Goal: Task Accomplishment & Management: Complete application form

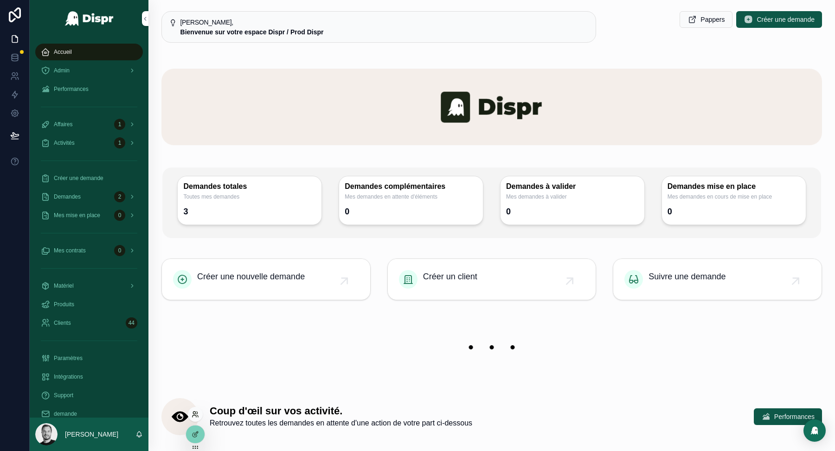
click at [194, 410] on icon at bounding box center [195, 413] width 7 height 7
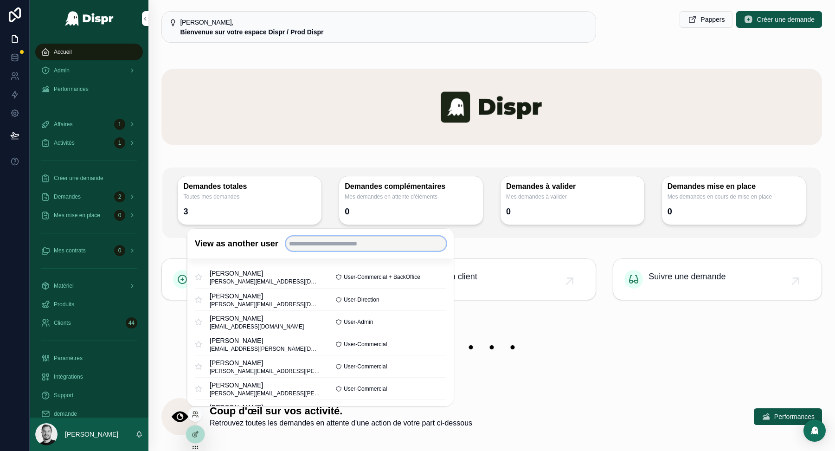
click at [343, 245] on input "text" at bounding box center [365, 243] width 160 height 15
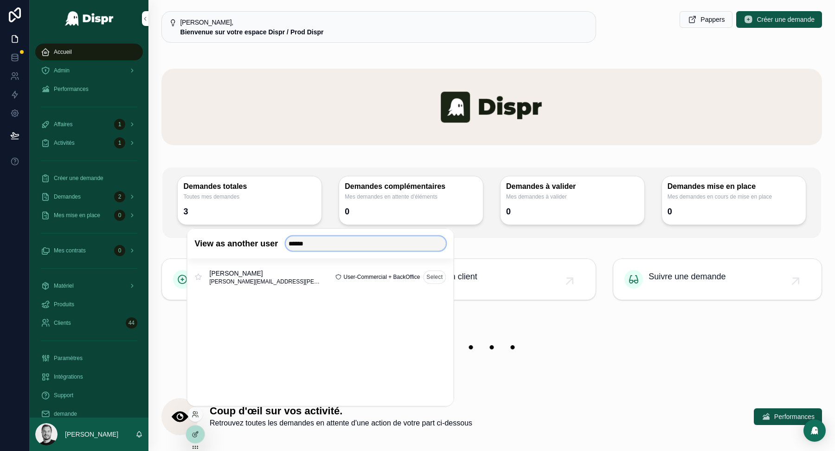
type input "******"
click at [437, 273] on button "Select" at bounding box center [434, 276] width 23 height 13
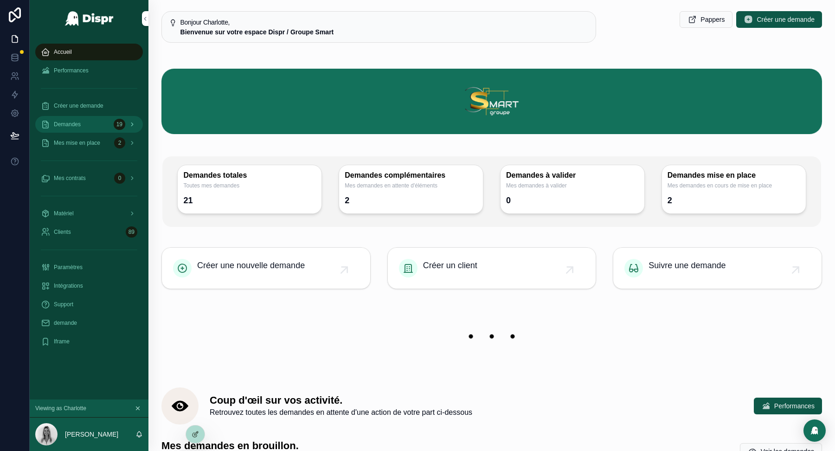
click at [88, 125] on div "Demandes 19" at bounding box center [89, 124] width 96 height 15
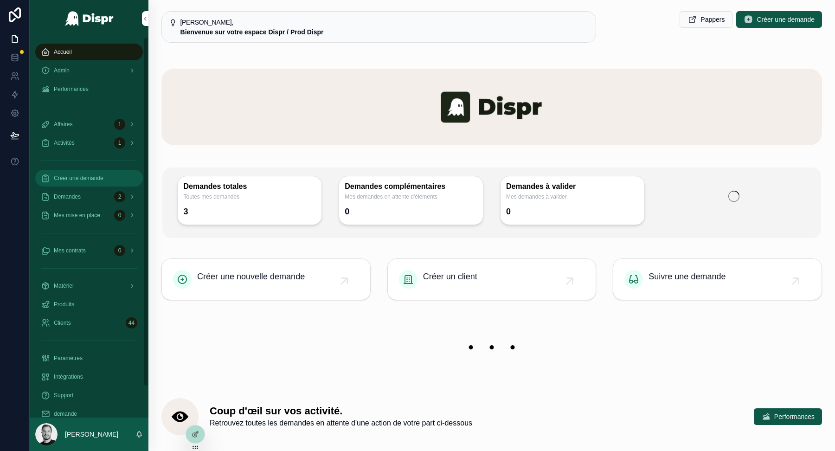
click at [111, 178] on div "Créer une demande" at bounding box center [89, 178] width 96 height 15
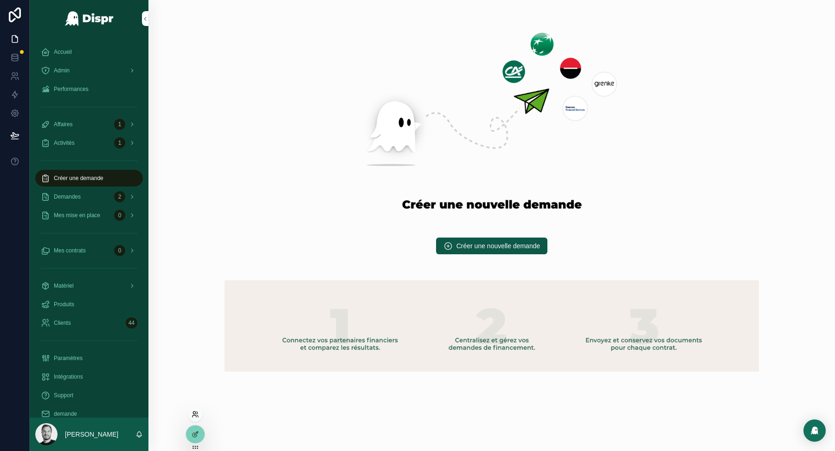
click at [198, 414] on icon at bounding box center [195, 413] width 7 height 7
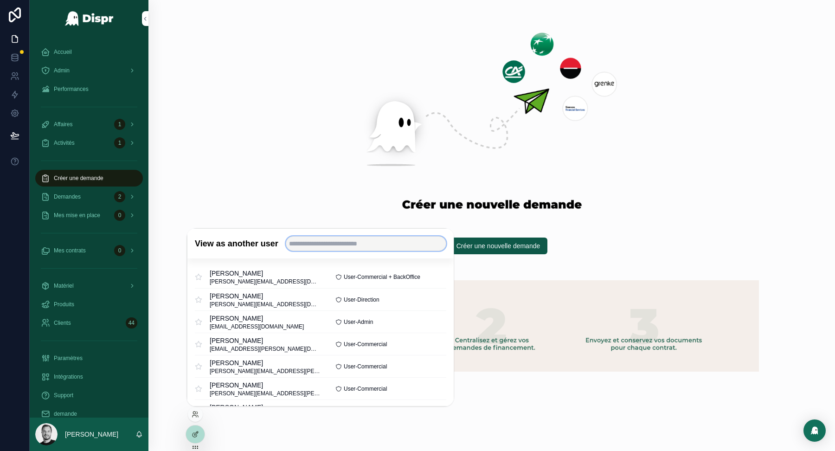
click at [329, 248] on input "text" at bounding box center [365, 243] width 160 height 15
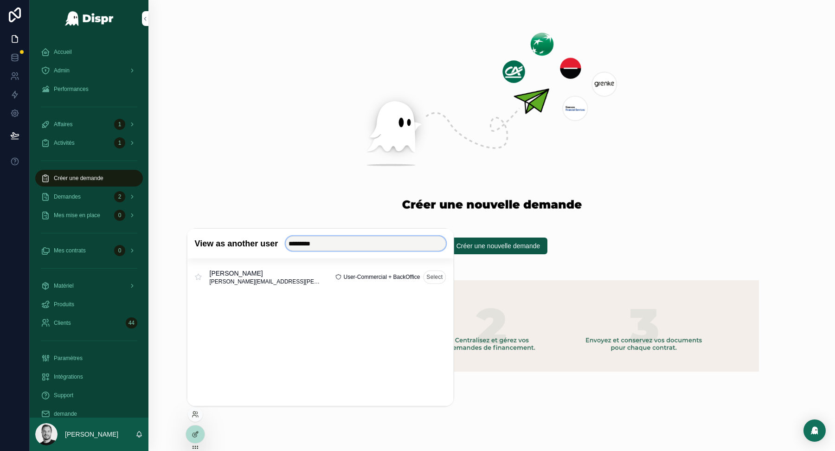
type input "*********"
click at [436, 272] on button "Select" at bounding box center [434, 276] width 23 height 13
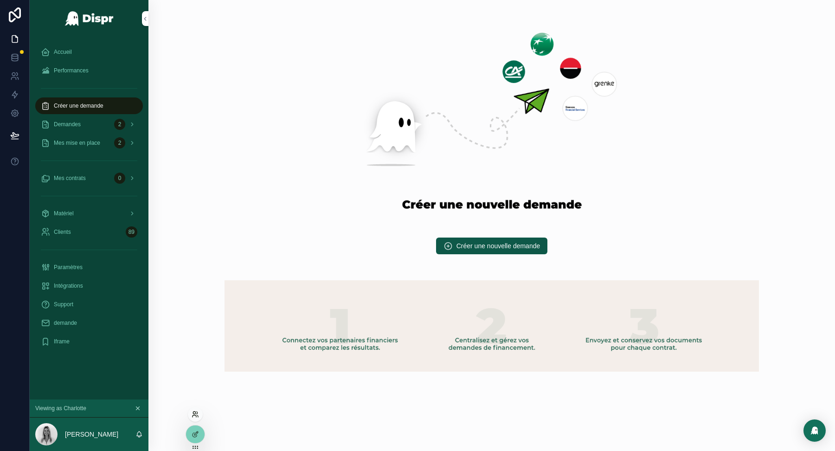
click at [194, 413] on icon at bounding box center [194, 412] width 2 height 2
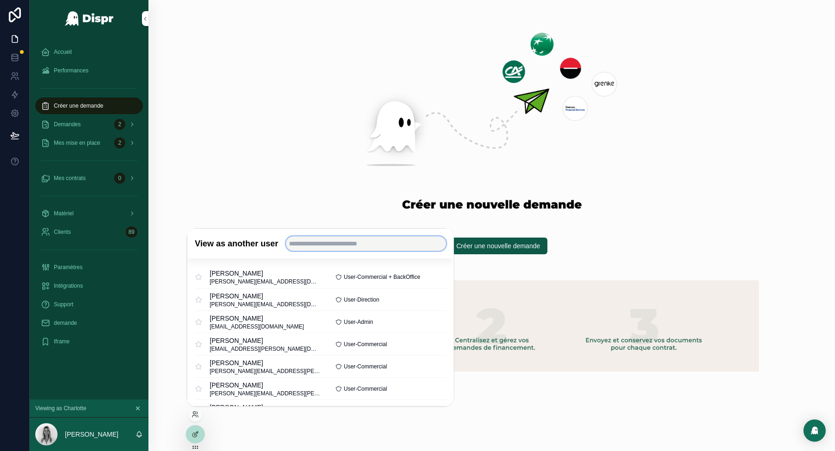
click at [351, 241] on input "text" at bounding box center [365, 243] width 160 height 15
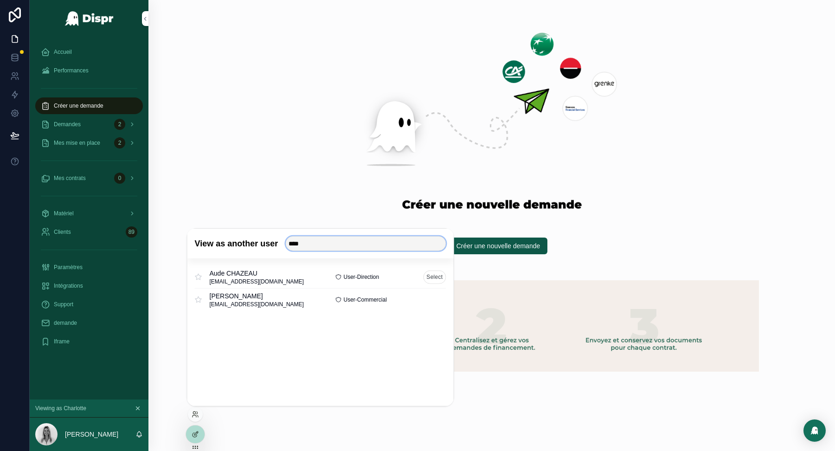
type input "****"
click at [433, 277] on button "Select" at bounding box center [434, 276] width 23 height 13
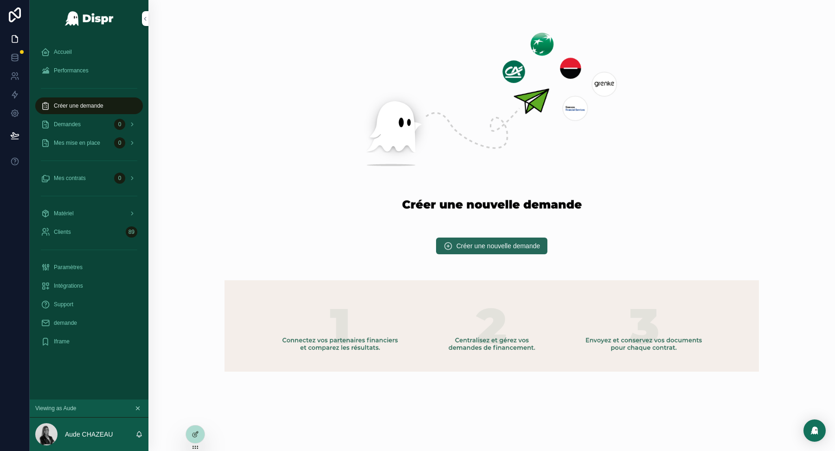
click at [462, 245] on span "Créer une nouvelle demande" at bounding box center [498, 245] width 84 height 9
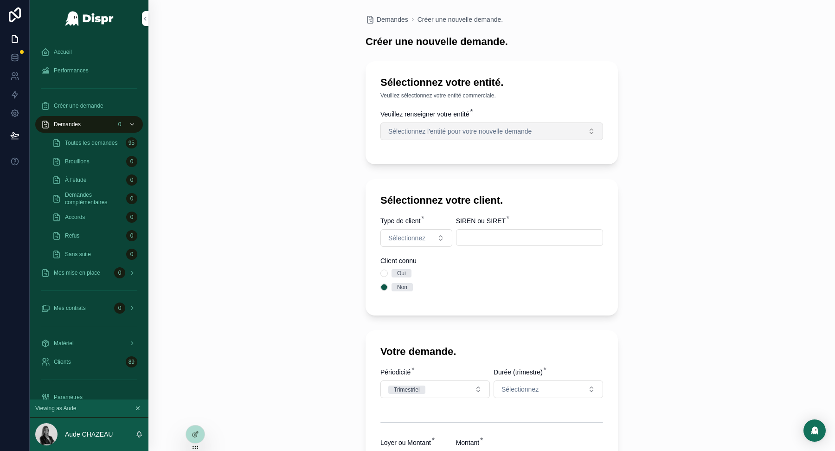
click at [433, 135] on span "Sélectionnez l'entité pour votre nouvelle demande" at bounding box center [459, 131] width 143 height 9
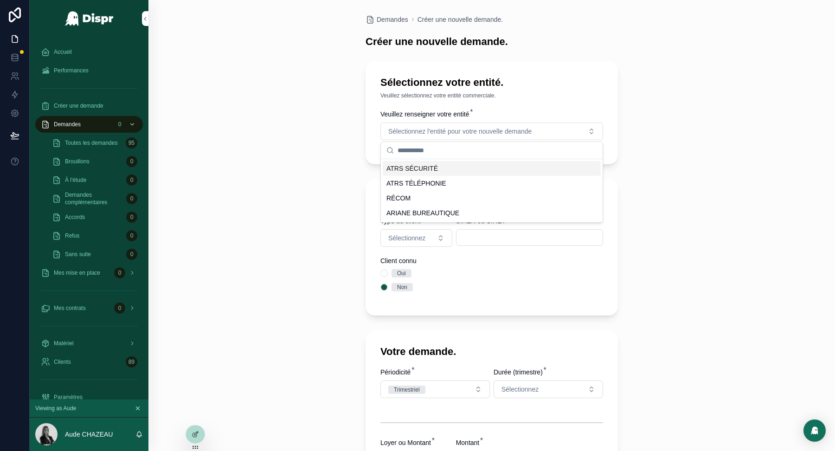
click at [400, 171] on span "ATRS SÉCURITÉ" at bounding box center [411, 168] width 51 height 9
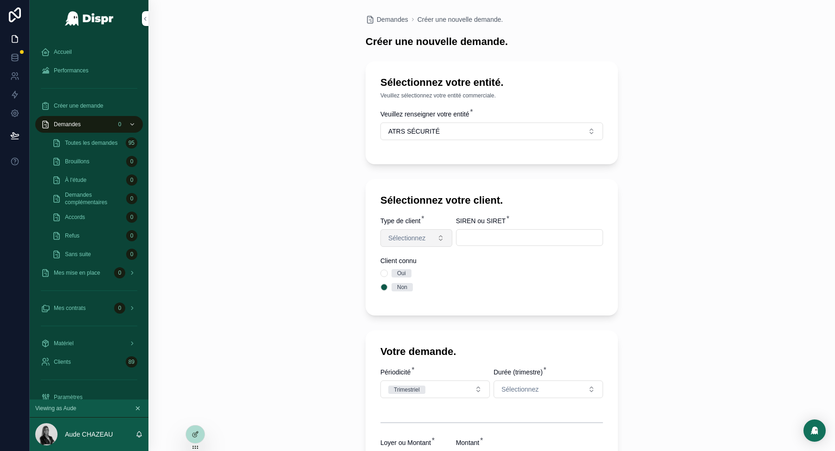
click at [433, 239] on button "Sélectionnez" at bounding box center [416, 238] width 72 height 18
click at [401, 290] on span "Entreprise" at bounding box center [383, 288] width 37 height 8
click at [481, 236] on input "scrollable content" at bounding box center [529, 237] width 146 height 13
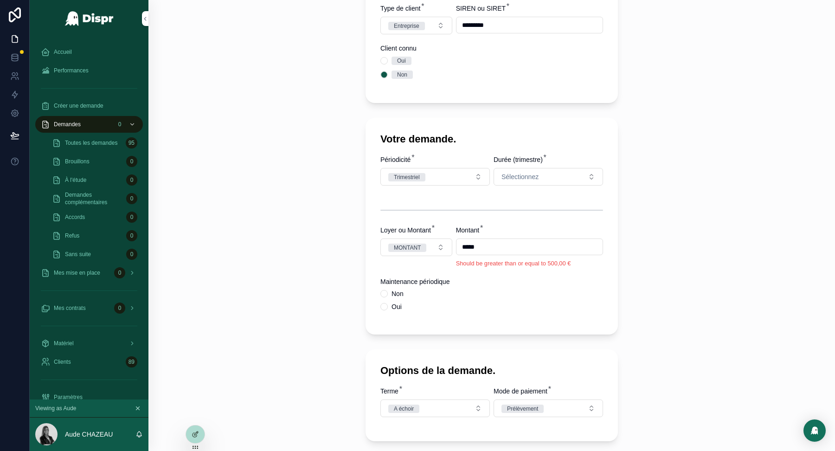
scroll to position [212, 0]
type input "*********"
click at [553, 179] on button "Sélectionnez" at bounding box center [548, 177] width 109 height 18
type input "**"
click at [506, 212] on div "21" at bounding box center [505, 213] width 6 height 8
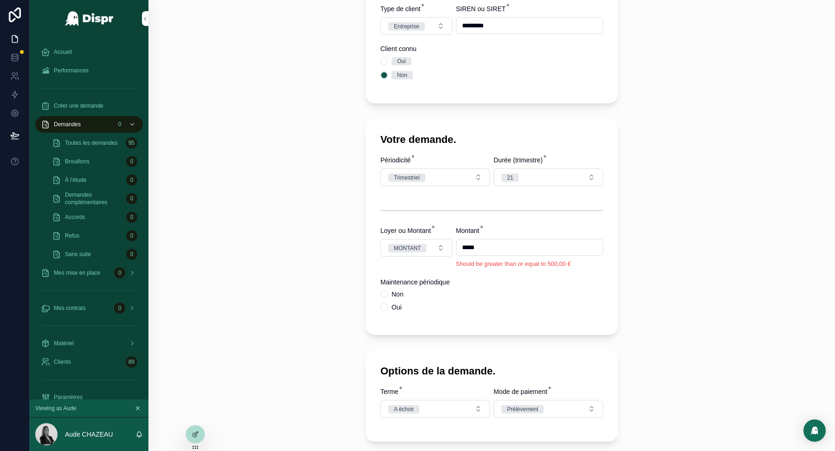
click at [492, 248] on input "*****" at bounding box center [529, 247] width 146 height 13
type input "*****"
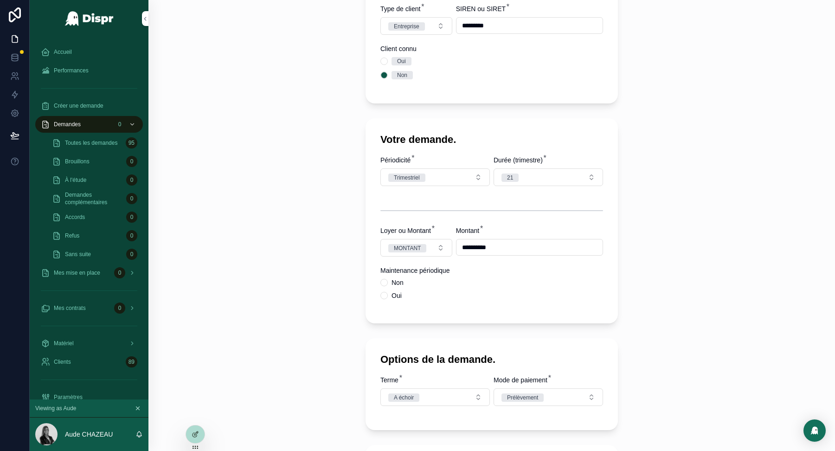
type input "**********"
click at [306, 286] on div "**********" at bounding box center [491, 225] width 686 height 451
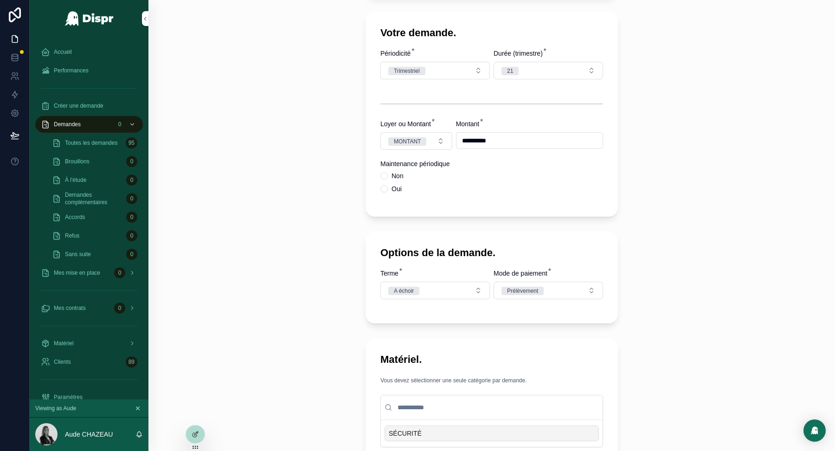
scroll to position [333, 0]
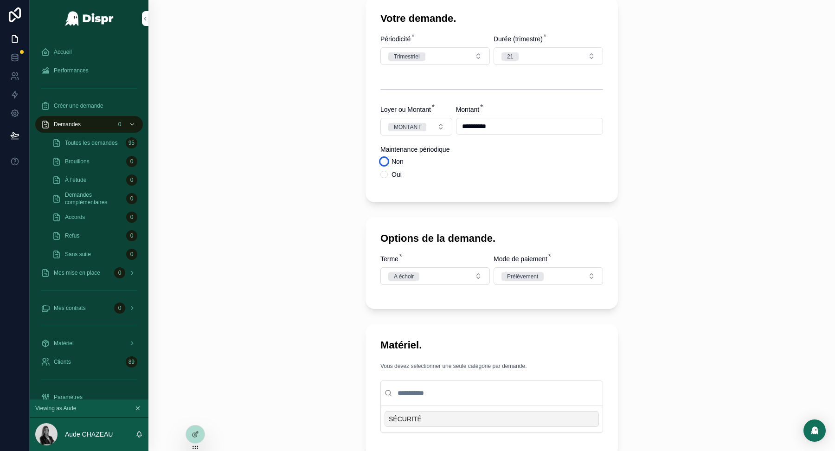
click at [385, 165] on button "Non" at bounding box center [383, 161] width 7 height 7
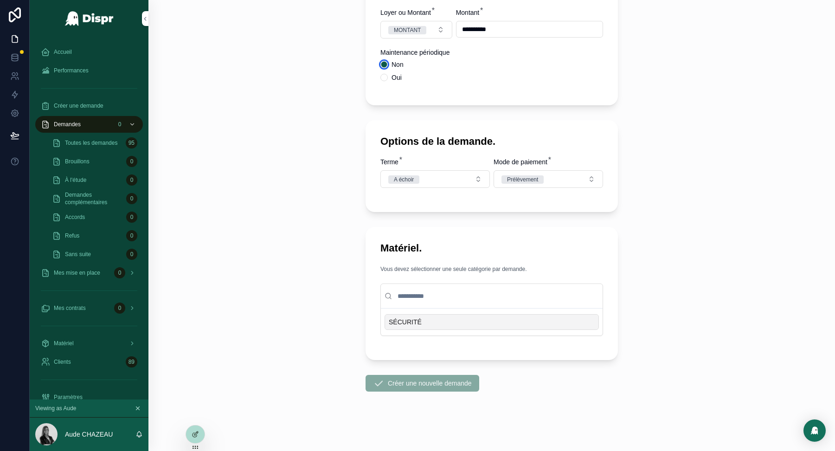
scroll to position [437, 0]
click at [408, 318] on span "SÉCURITÉ" at bounding box center [405, 321] width 33 height 9
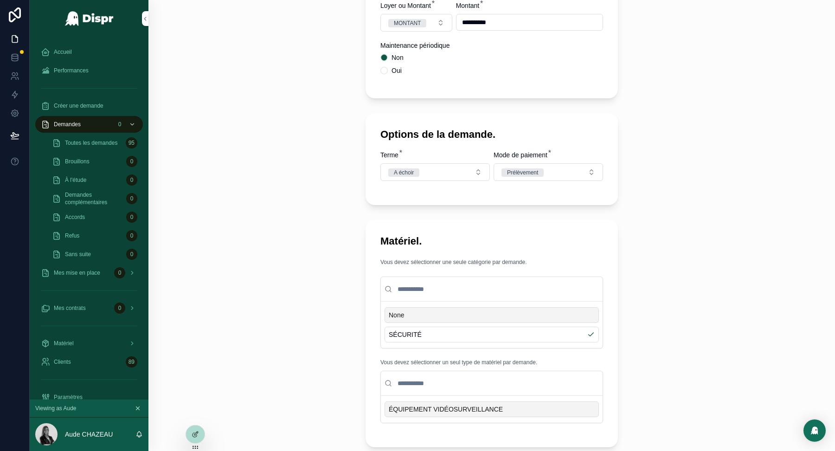
scroll to position [522, 0]
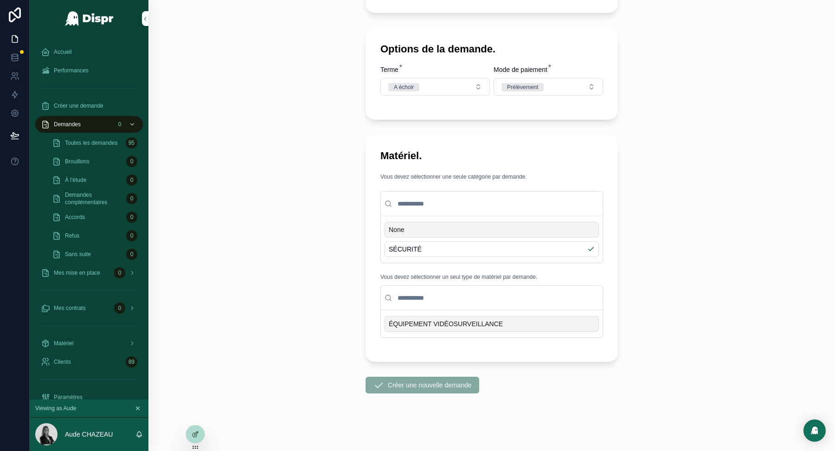
click at [410, 328] on span "ÉQUIPEMENT VIDÉOSURVEILLANCE" at bounding box center [446, 323] width 114 height 9
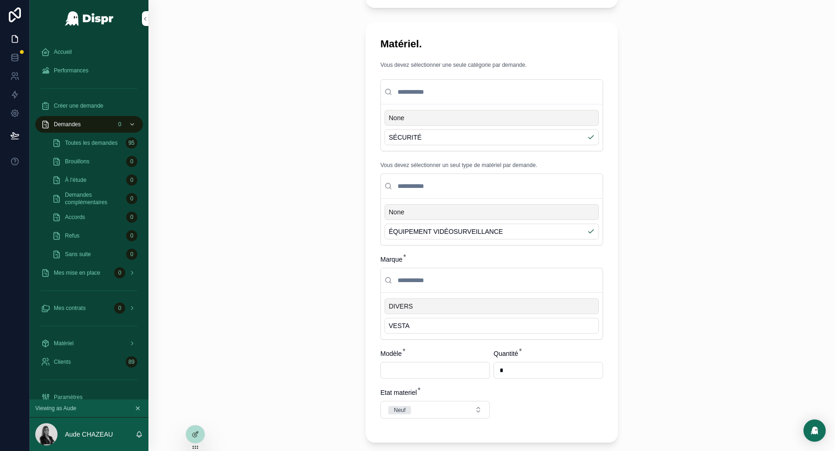
scroll to position [683, 0]
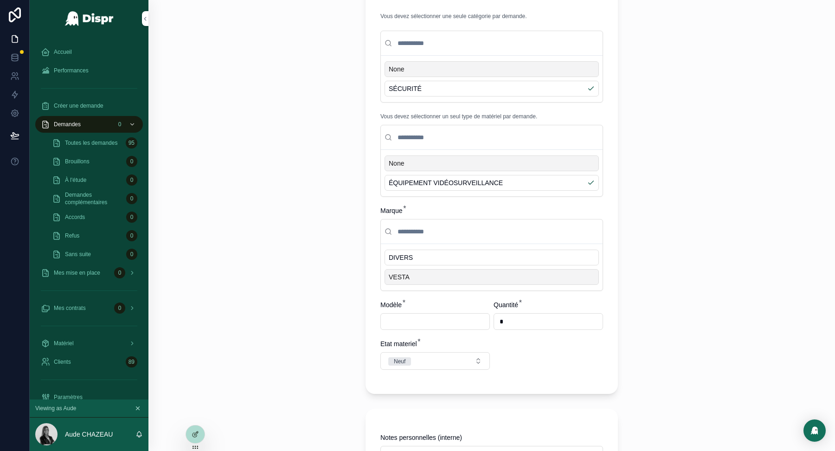
click at [413, 279] on div "VESTA" at bounding box center [492, 277] width 214 height 16
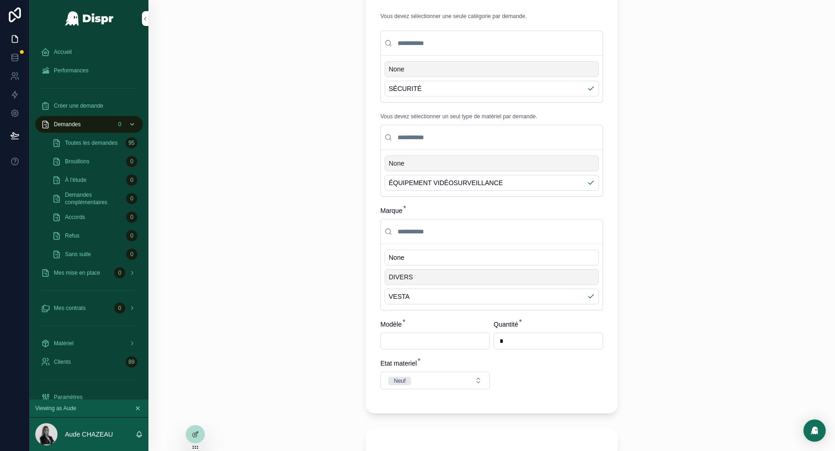
scroll to position [751, 0]
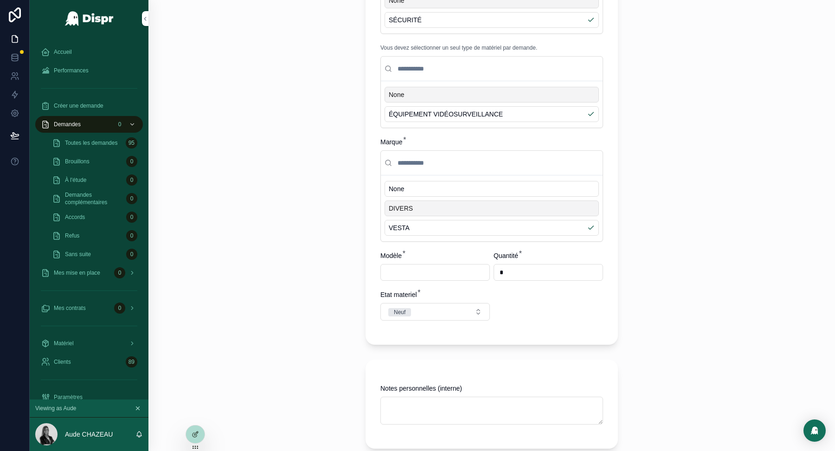
click at [393, 276] on input "scrollable content" at bounding box center [435, 272] width 109 height 13
type input "*"
type input "*****"
click at [340, 277] on div "**********" at bounding box center [491, 225] width 686 height 451
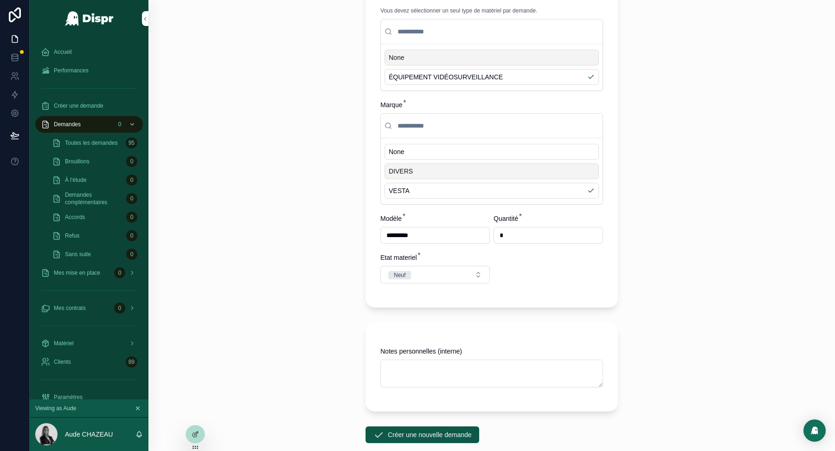
scroll to position [844, 0]
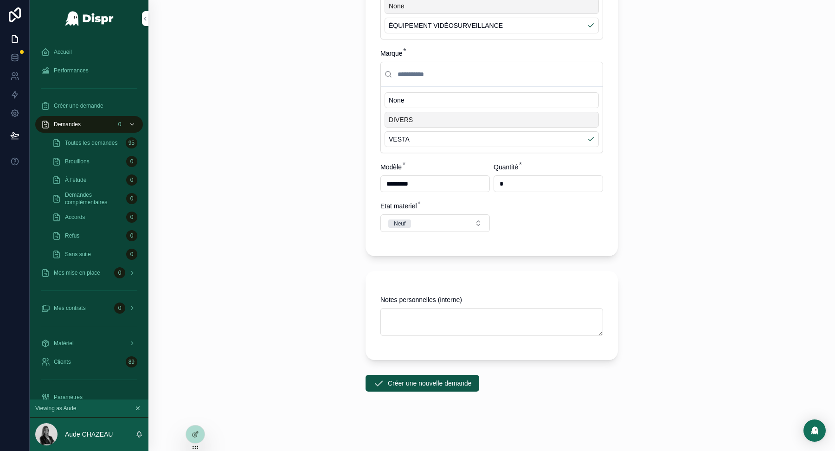
click at [404, 186] on input "*********" at bounding box center [435, 183] width 109 height 13
type input "***"
click at [268, 236] on div "**********" at bounding box center [491, 225] width 686 height 451
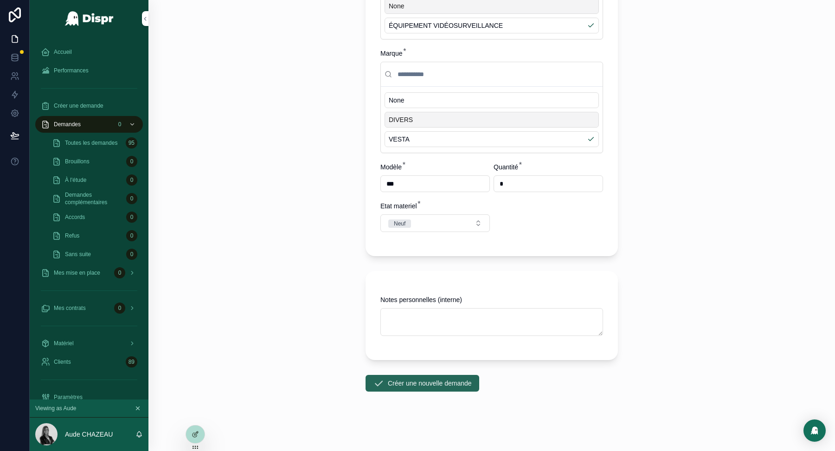
click at [415, 384] on button "Créer une nouvelle demande" at bounding box center [422, 383] width 114 height 17
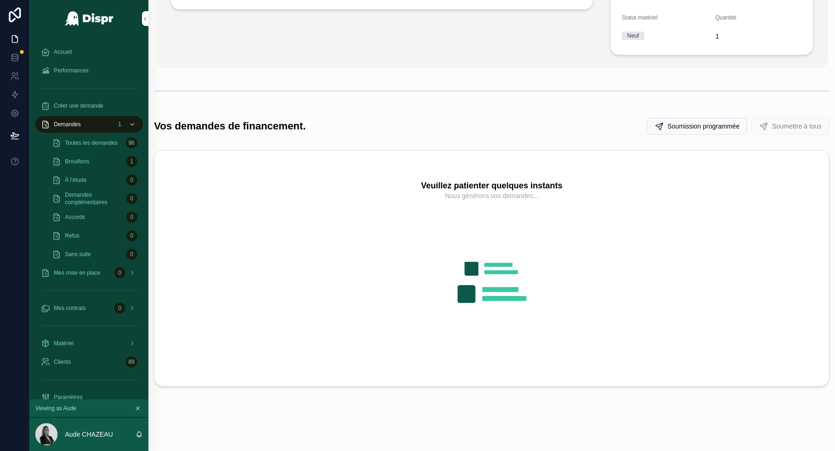
scroll to position [0, 0]
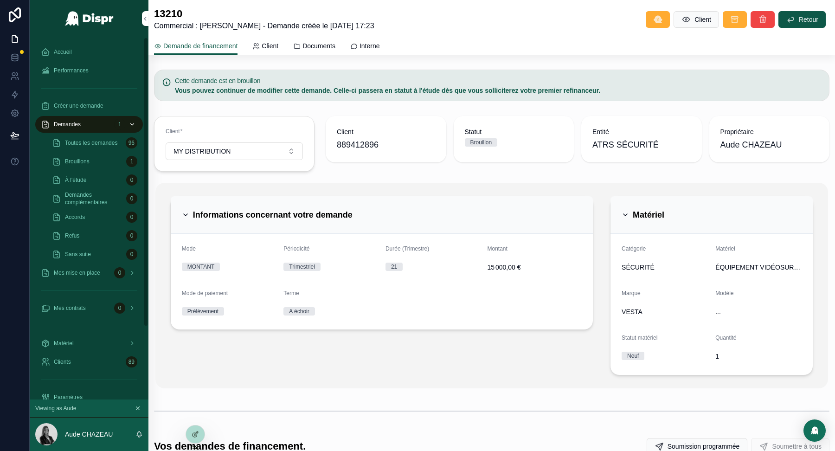
click at [72, 122] on span "Demandes" at bounding box center [67, 124] width 27 height 7
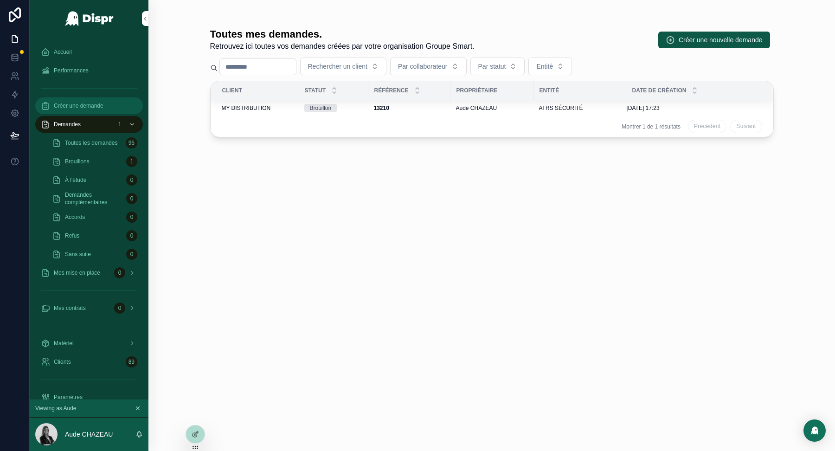
click at [94, 107] on span "Créer une demande" at bounding box center [79, 105] width 50 height 7
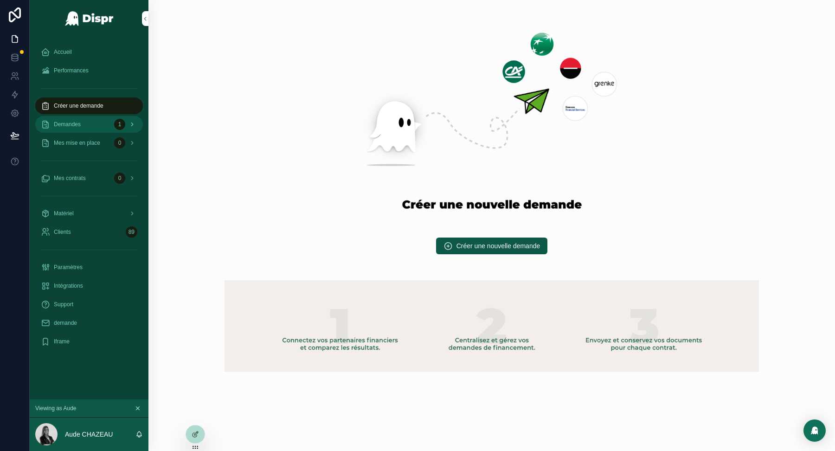
click at [75, 127] on span "Demandes" at bounding box center [67, 124] width 27 height 7
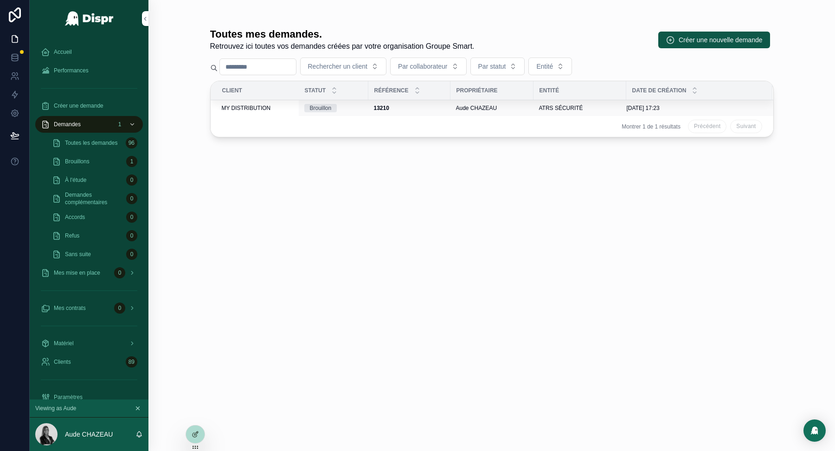
click at [268, 105] on span "MY DISTRIBUTION" at bounding box center [246, 107] width 49 height 7
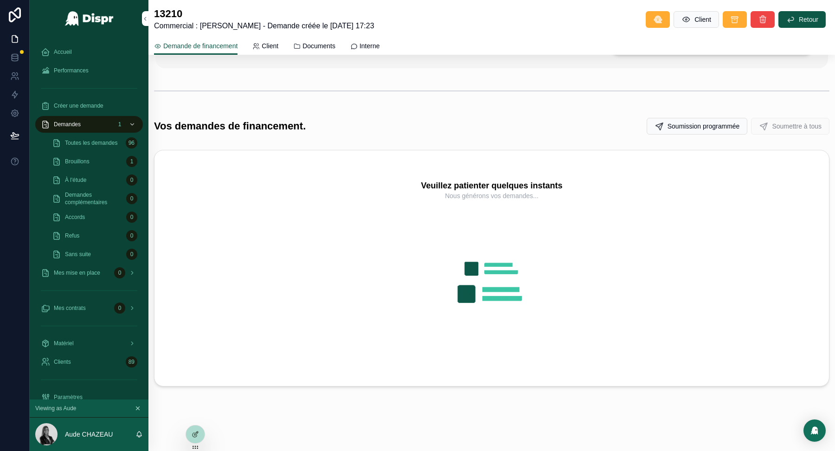
scroll to position [319, 0]
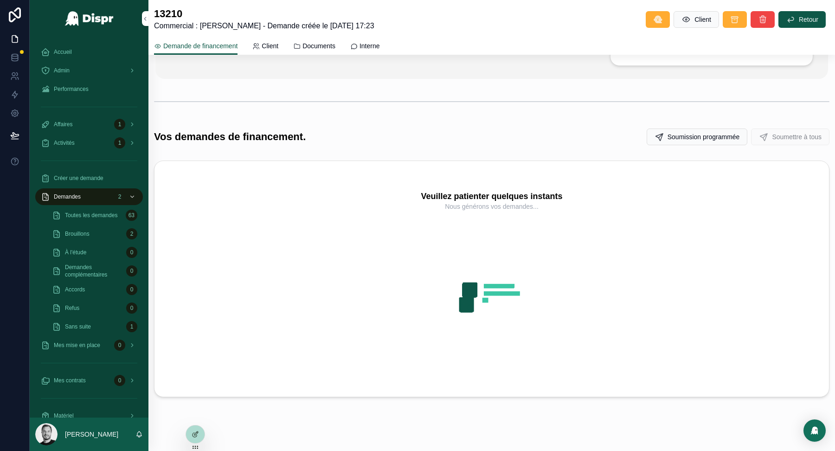
scroll to position [320, 0]
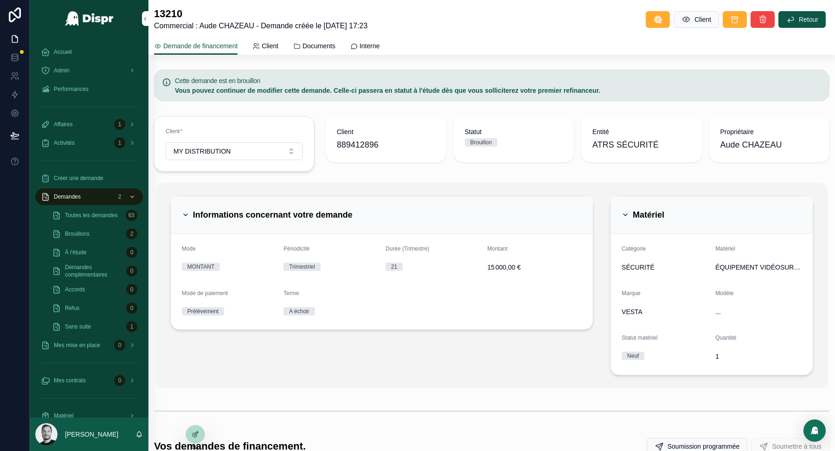
scroll to position [8, 0]
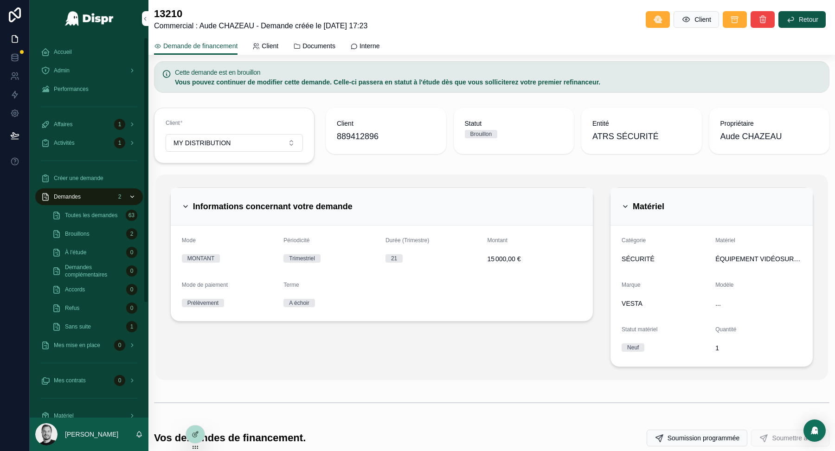
click at [72, 203] on div "Demandes 2" at bounding box center [89, 196] width 96 height 15
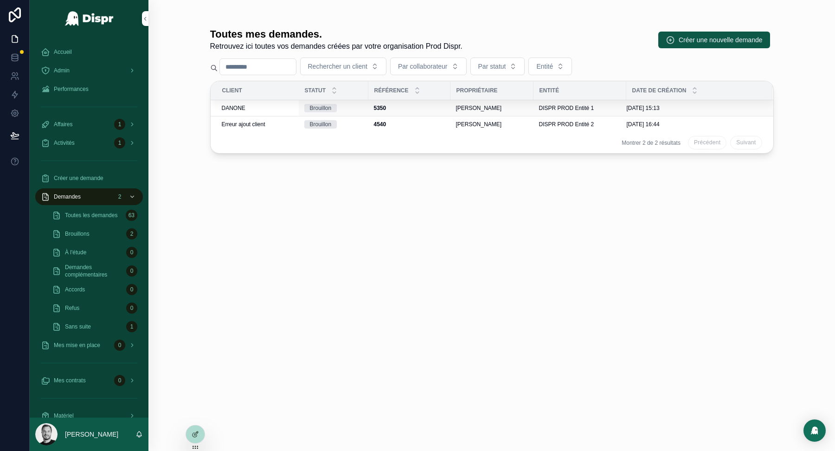
click at [321, 101] on td "Brouillon" at bounding box center [334, 108] width 70 height 16
click at [319, 109] on div "Brouillon" at bounding box center [321, 108] width 22 height 8
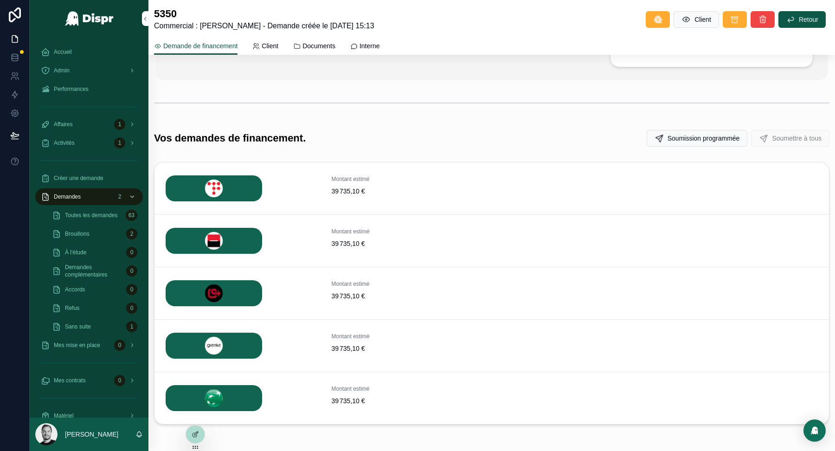
scroll to position [309, 0]
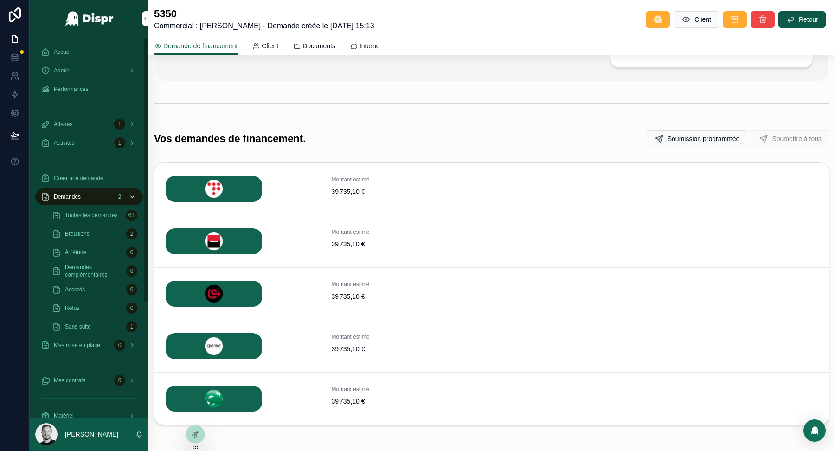
click at [70, 194] on span "Demandes" at bounding box center [67, 196] width 27 height 7
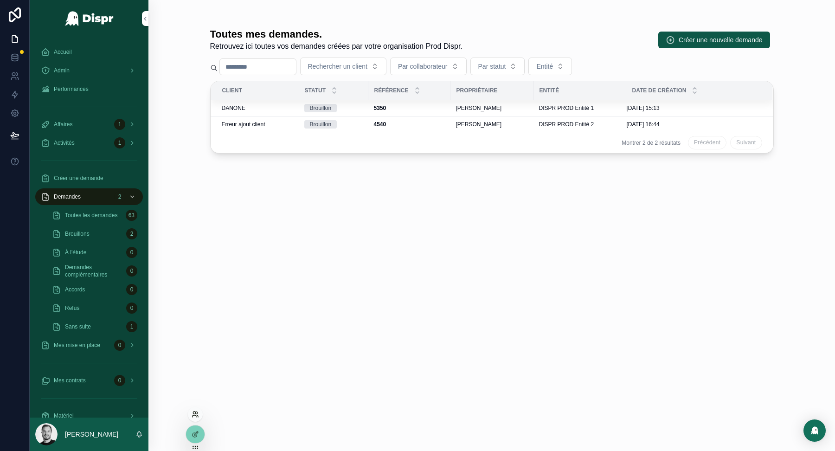
click at [196, 411] on icon at bounding box center [195, 413] width 7 height 7
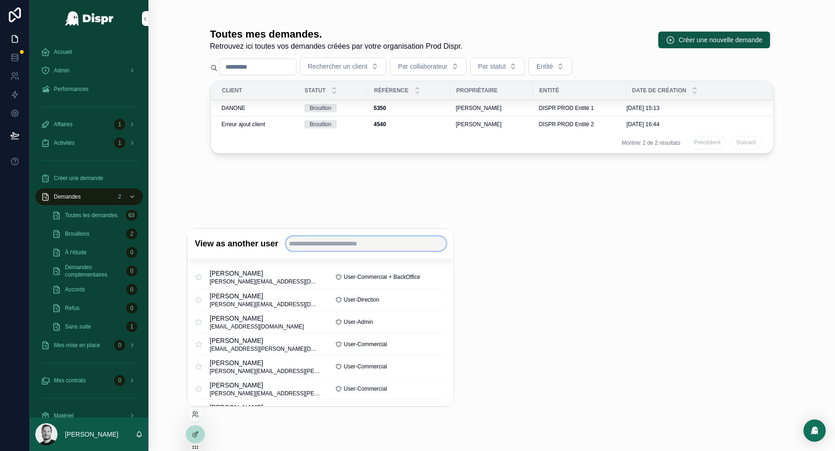
click at [340, 243] on input "text" at bounding box center [365, 243] width 160 height 15
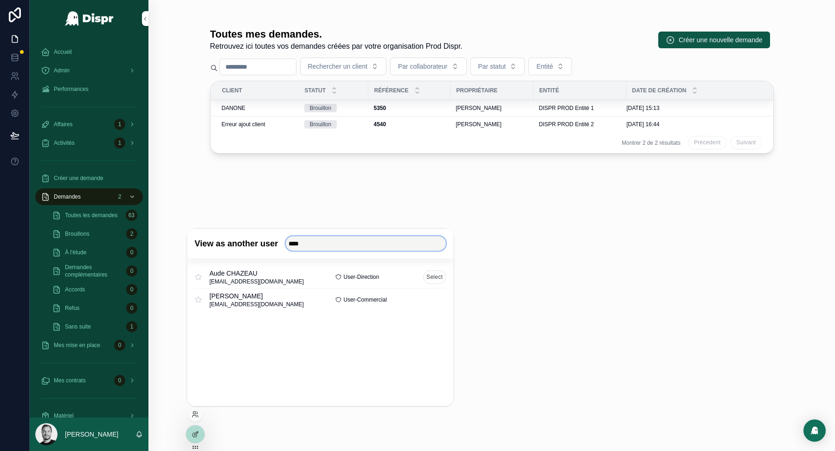
type input "****"
click at [436, 281] on button "Select" at bounding box center [434, 276] width 23 height 13
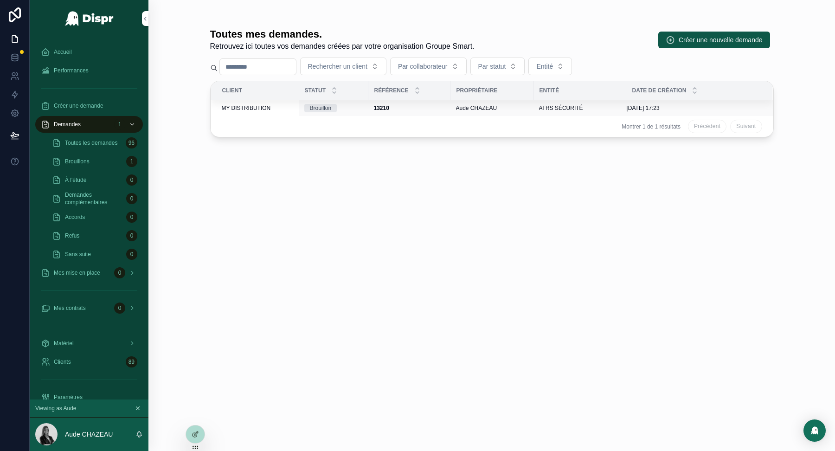
click at [268, 109] on span "MY DISTRIBUTION" at bounding box center [246, 107] width 49 height 7
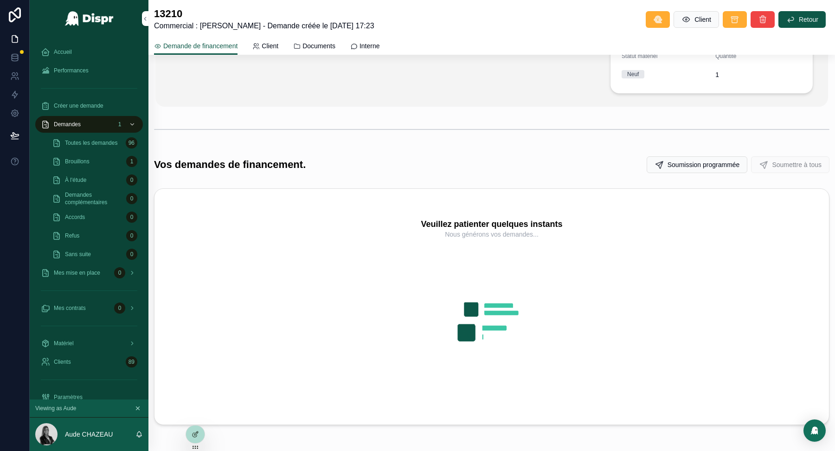
scroll to position [320, 0]
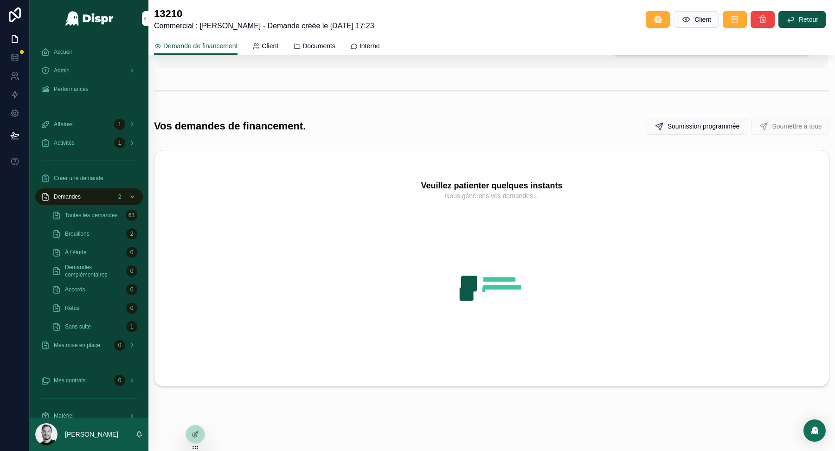
scroll to position [274, 0]
click at [86, 196] on div "Demandes 2" at bounding box center [89, 196] width 96 height 15
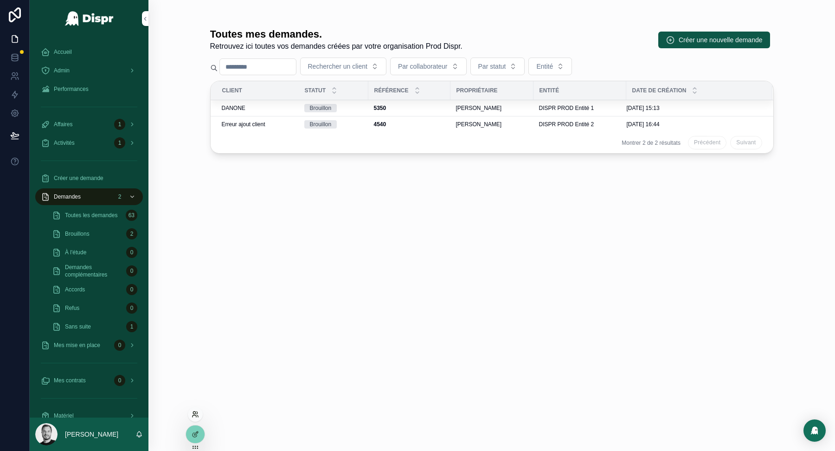
click at [195, 412] on icon at bounding box center [194, 412] width 2 height 2
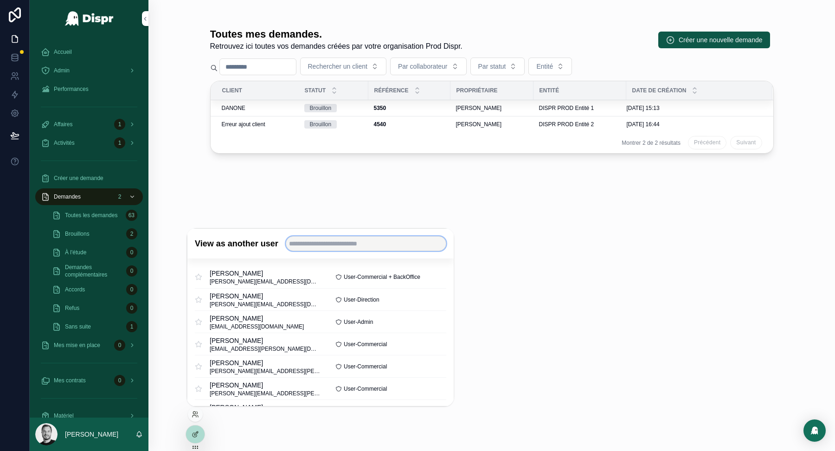
click at [328, 244] on input "text" at bounding box center [365, 243] width 160 height 15
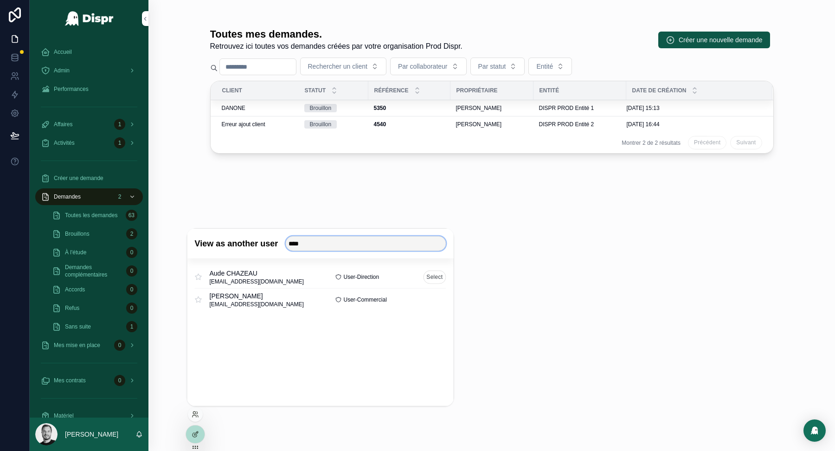
type input "****"
click at [430, 275] on button "Select" at bounding box center [434, 276] width 23 height 13
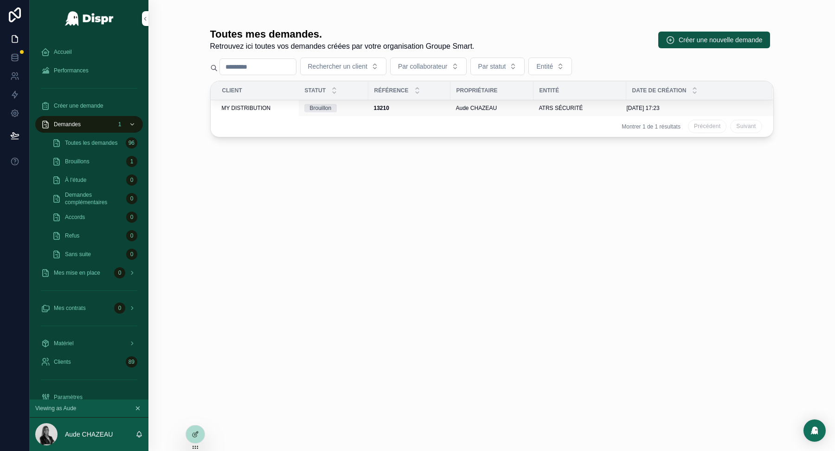
click at [262, 109] on span "MY DISTRIBUTION" at bounding box center [246, 107] width 49 height 7
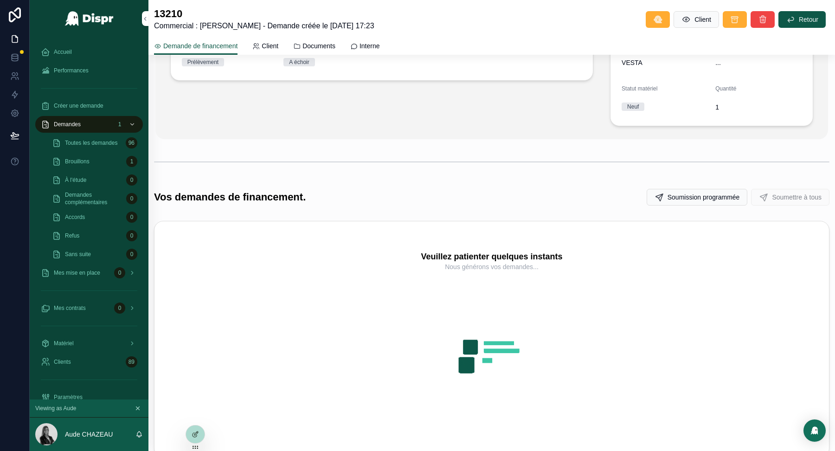
scroll to position [250, 0]
click at [581, 109] on div "Informations concernant votre demande Mode MONTANT Périodicité Trimestriel Duré…" at bounding box center [382, 35] width 434 height 187
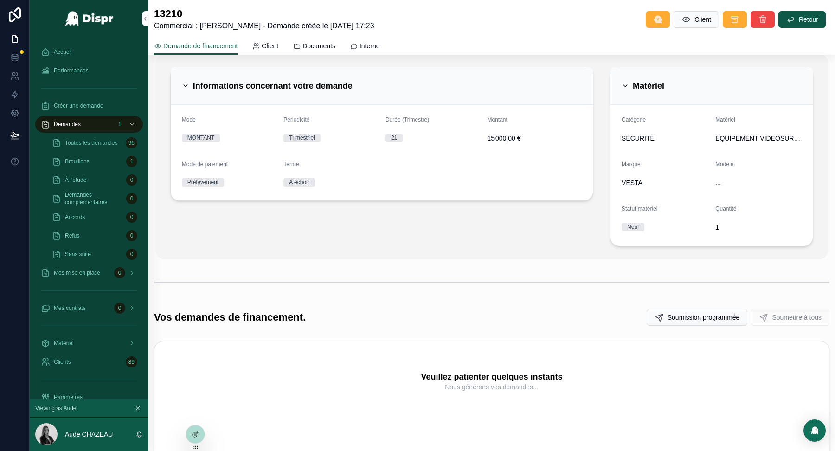
scroll to position [0, 0]
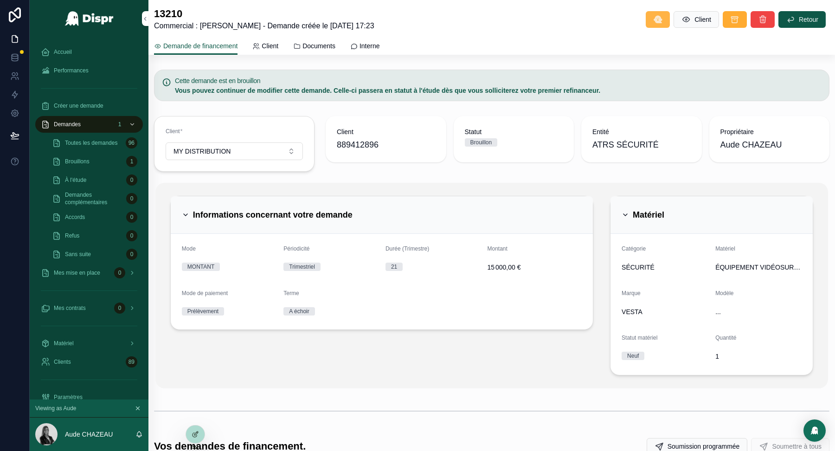
click at [653, 20] on icon "scrollable content" at bounding box center [657, 19] width 9 height 9
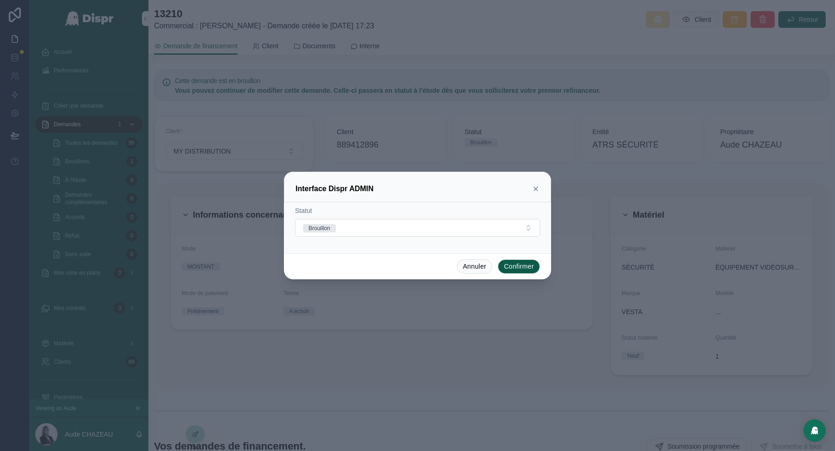
click at [534, 189] on icon at bounding box center [535, 188] width 7 height 7
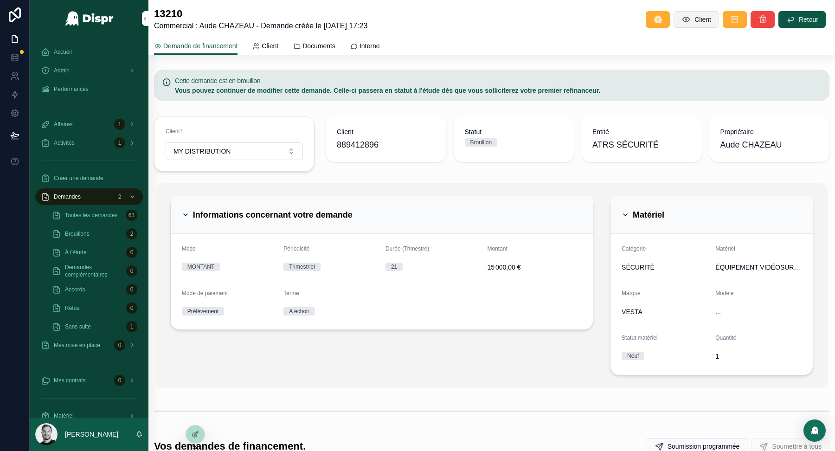
click at [686, 19] on icon "scrollable content" at bounding box center [685, 19] width 9 height 9
click at [656, 19] on icon "scrollable content" at bounding box center [657, 19] width 9 height 9
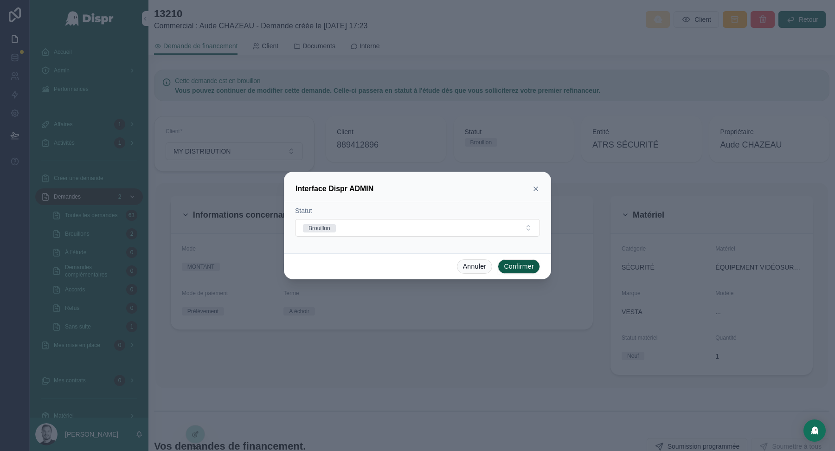
click at [535, 190] on icon at bounding box center [536, 189] width 4 height 4
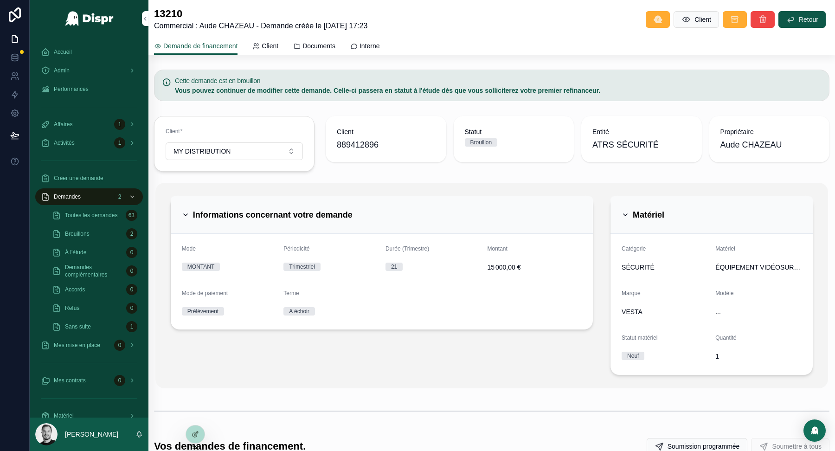
click at [517, 268] on span "15 000,00 €" at bounding box center [534, 267] width 95 height 9
click at [507, 217] on div "Informations concernant votre demande" at bounding box center [382, 214] width 400 height 15
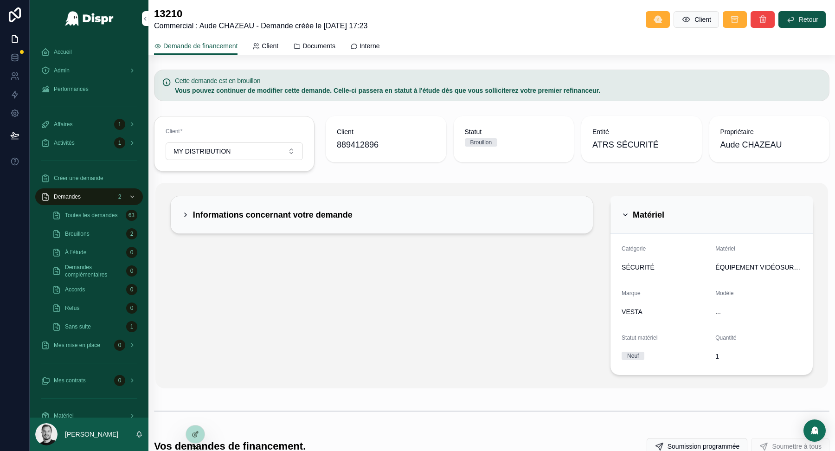
click at [507, 217] on div "Informations concernant votre demande" at bounding box center [382, 214] width 400 height 15
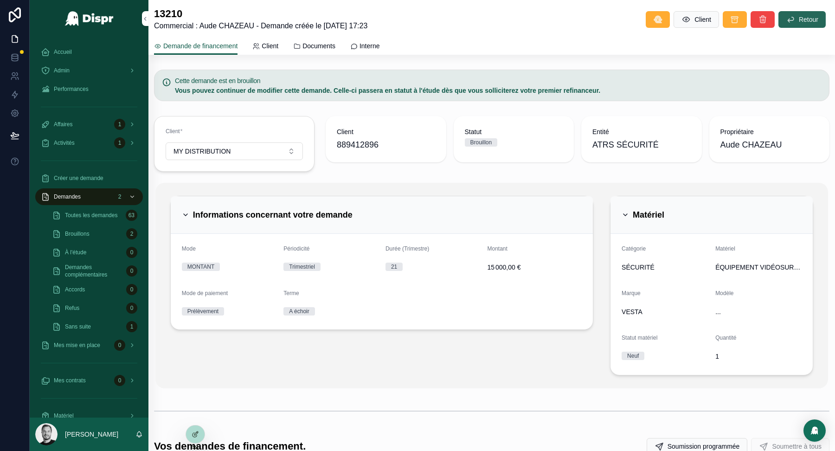
click at [802, 15] on span "Retour" at bounding box center [808, 19] width 19 height 9
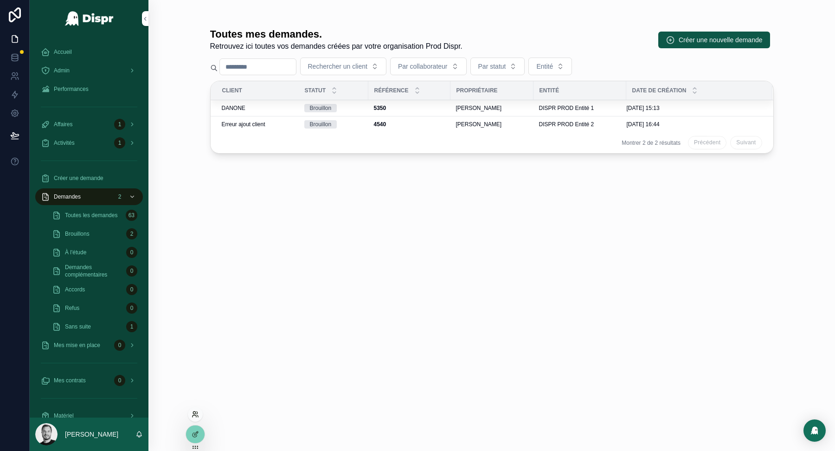
click at [192, 416] on icon at bounding box center [194, 416] width 4 height 2
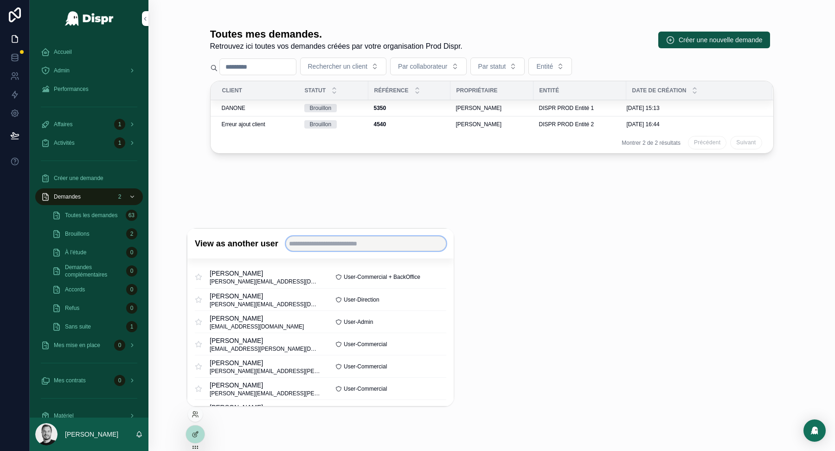
click at [347, 248] on input "text" at bounding box center [365, 243] width 160 height 15
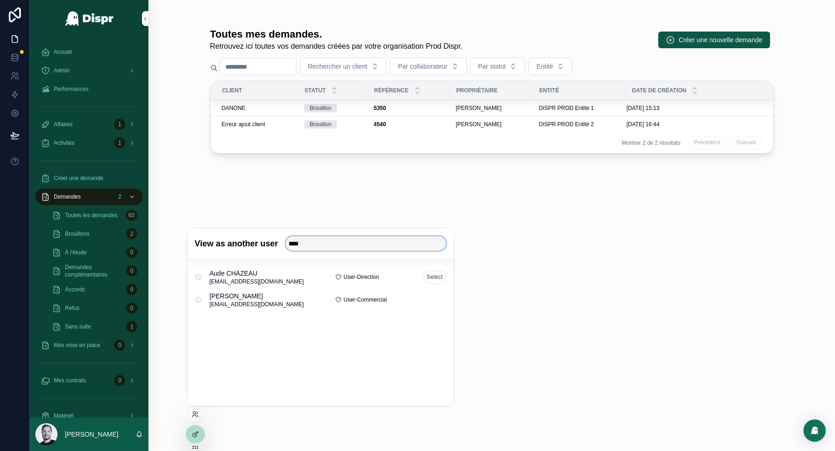
type input "****"
click at [431, 275] on button "Select" at bounding box center [434, 276] width 23 height 13
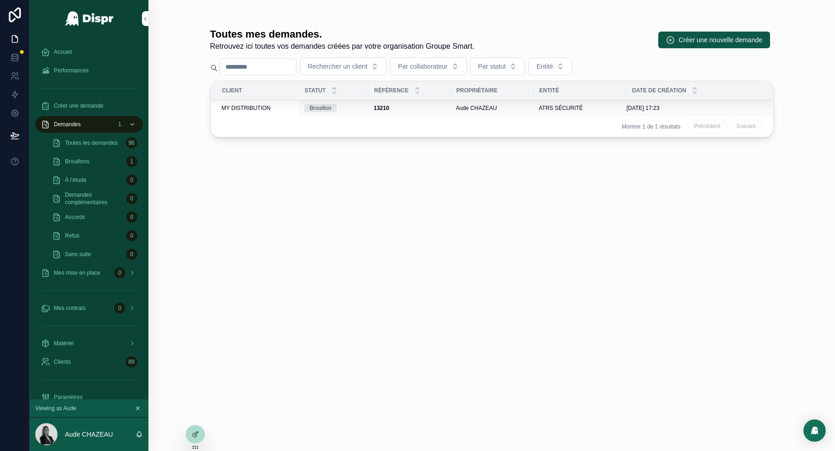
click at [243, 105] on span "MY DISTRIBUTION" at bounding box center [246, 107] width 49 height 7
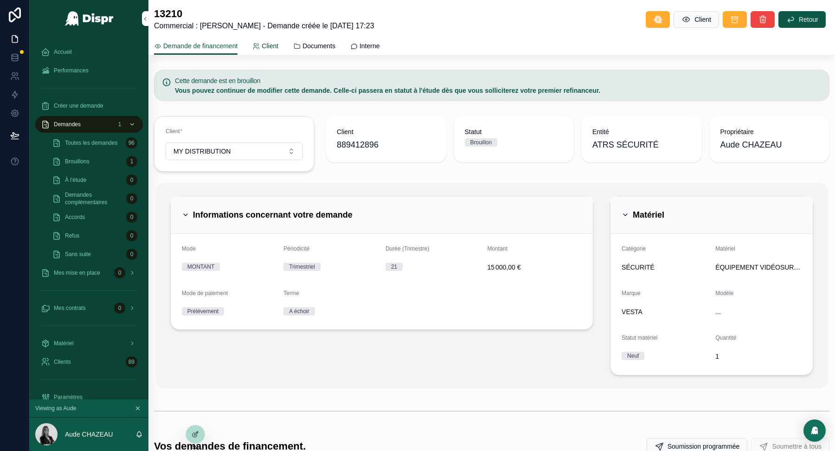
click at [277, 45] on span "Client" at bounding box center [270, 45] width 17 height 9
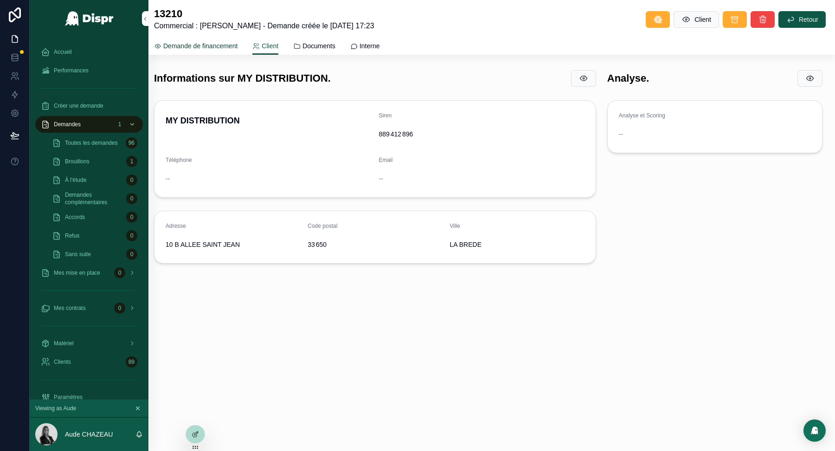
click at [216, 43] on span "Demande de financement" at bounding box center [200, 45] width 74 height 9
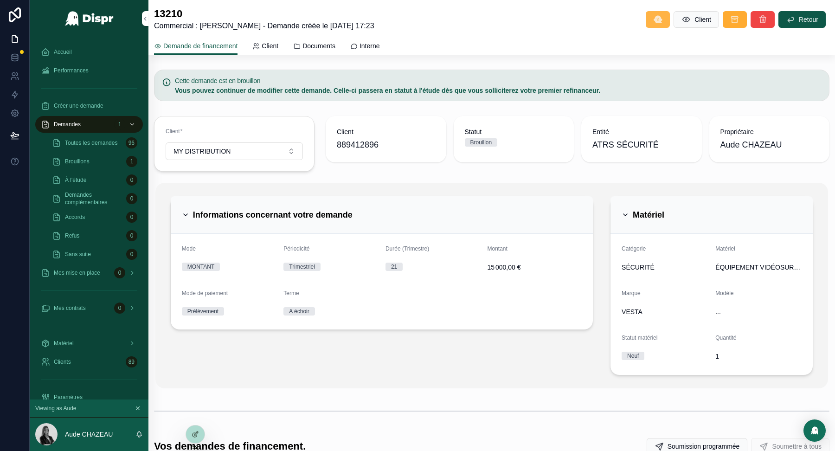
click at [653, 19] on icon "scrollable content" at bounding box center [657, 19] width 9 height 9
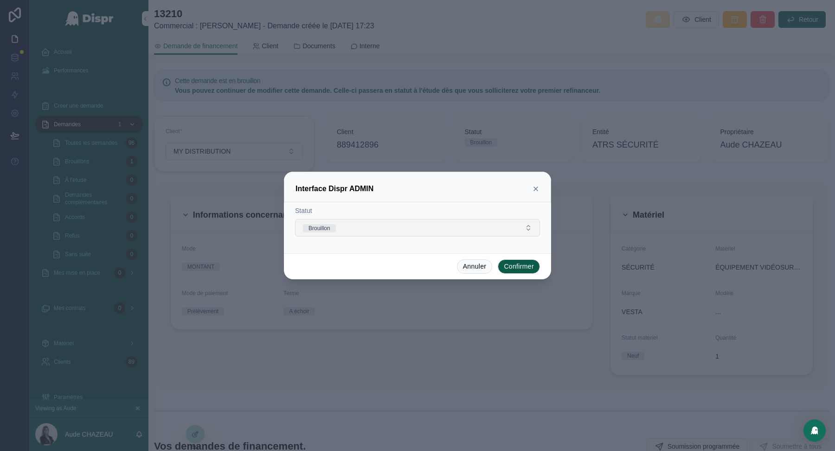
click at [430, 227] on button "Brouillon" at bounding box center [417, 228] width 245 height 18
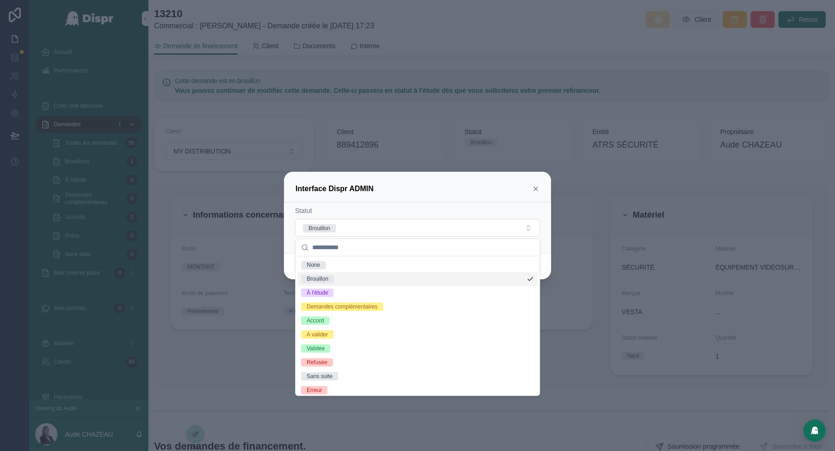
click at [393, 278] on div "Brouillon" at bounding box center [417, 279] width 240 height 14
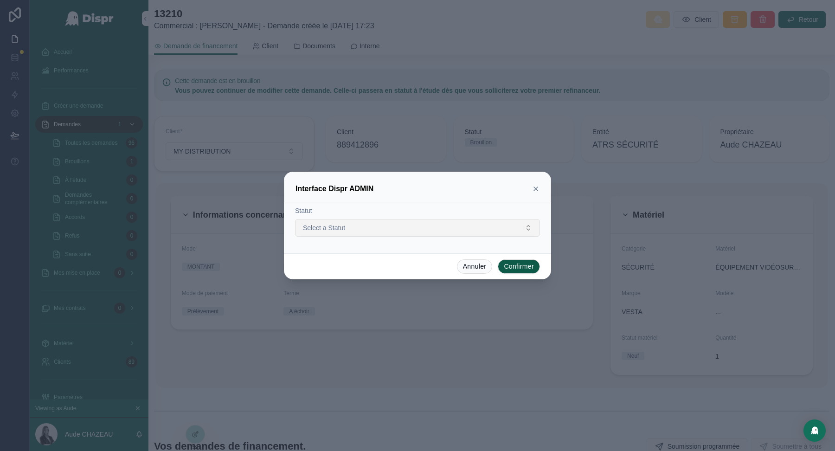
click at [471, 227] on button "Select a Statut" at bounding box center [417, 228] width 245 height 18
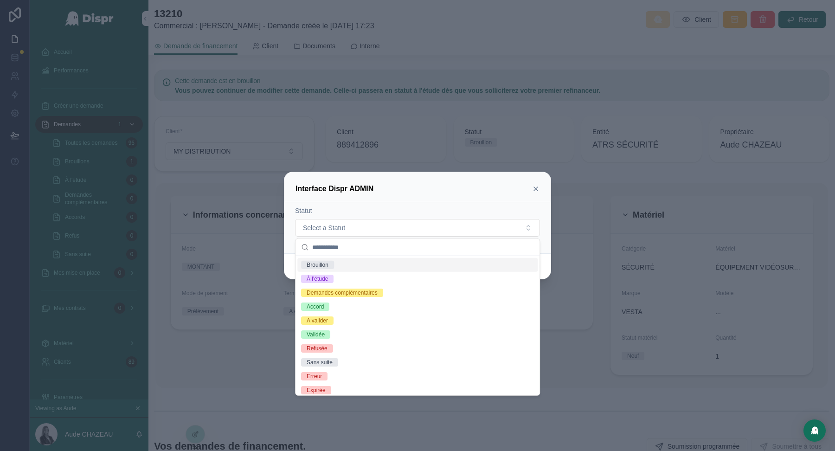
click at [386, 265] on div "Brouillon" at bounding box center [417, 265] width 240 height 14
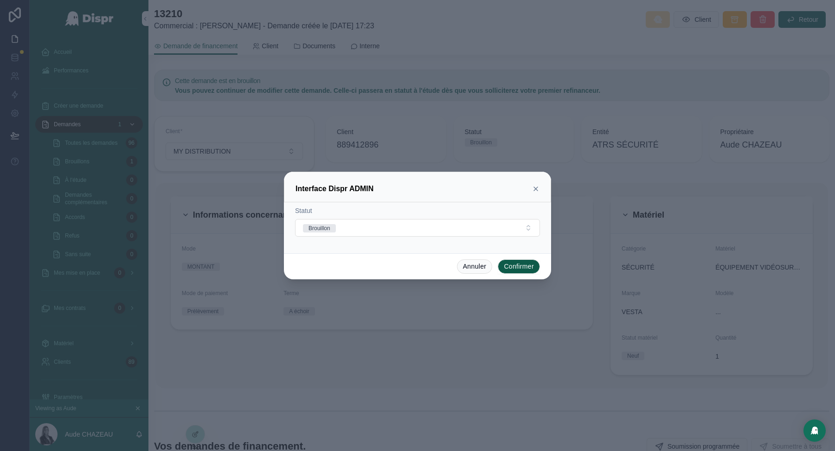
click at [517, 265] on button "Confirmer" at bounding box center [519, 266] width 42 height 15
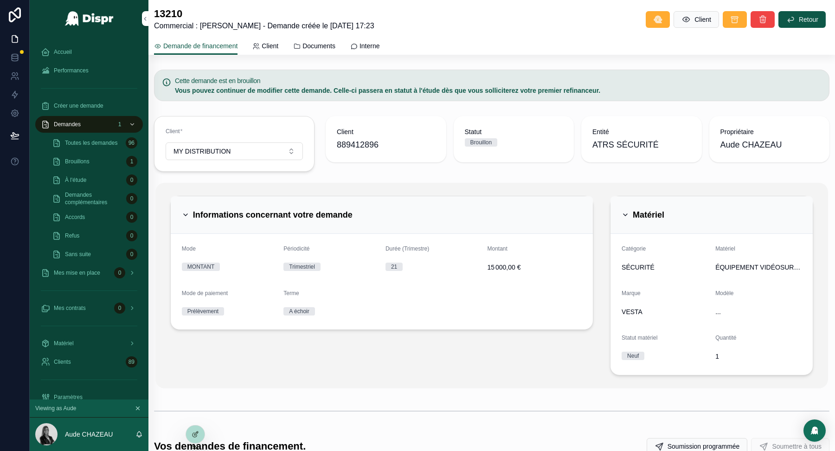
click at [296, 260] on div "Trimestriel" at bounding box center [330, 267] width 95 height 14
click at [442, 87] on strong "Vous pouvez continuer de modifier cette demande. Celle-ci passera en statut à l…" at bounding box center [387, 90] width 425 height 7
click at [730, 256] on div "Matériel ÉQUIPEMENT VIDÉOSURVEILLANCE" at bounding box center [758, 260] width 86 height 30
click at [742, 121] on div "Propriétaire Aude CHAZEAU" at bounding box center [769, 139] width 121 height 46
click at [293, 152] on button "MY DISTRIBUTION" at bounding box center [234, 151] width 137 height 18
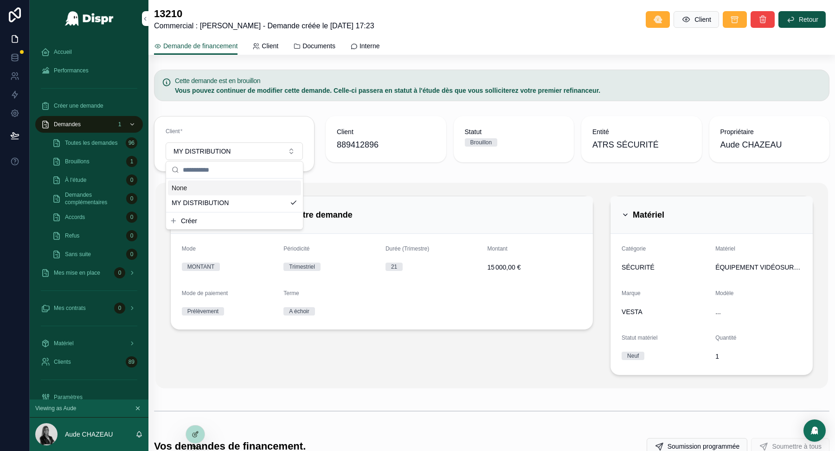
click at [370, 181] on div "Cette demande est en brouillon Vous pouvez continuer de modifier cette demande.…" at bounding box center [491, 390] width 686 height 648
click at [634, 269] on span "SÉCURITÉ" at bounding box center [638, 267] width 33 height 9
click at [653, 20] on icon "scrollable content" at bounding box center [657, 19] width 9 height 9
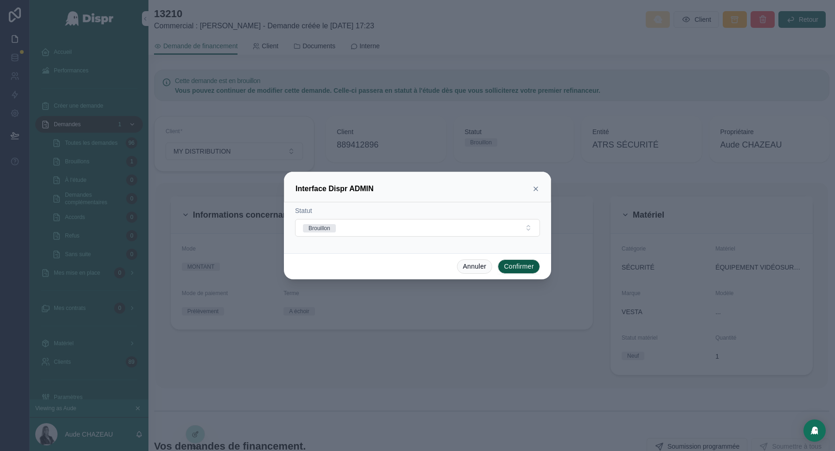
click at [536, 188] on icon at bounding box center [535, 188] width 7 height 7
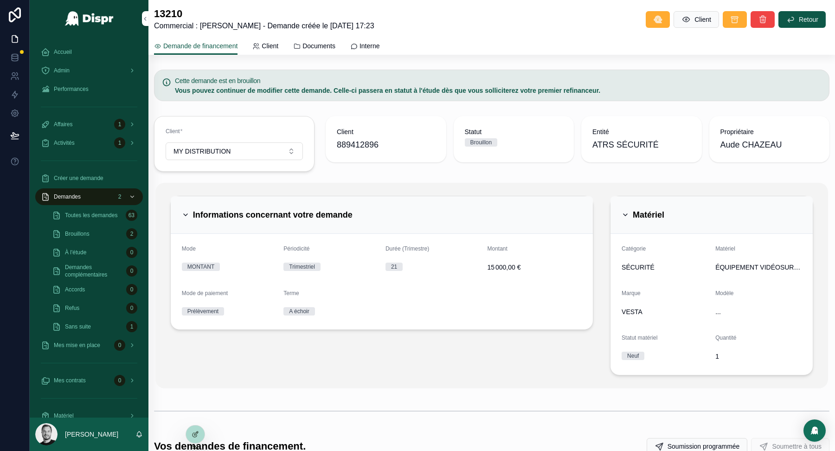
click at [350, 260] on div "Trimestriel" at bounding box center [330, 267] width 95 height 14
click at [298, 264] on div "Trimestriel" at bounding box center [302, 267] width 26 height 8
click at [587, 221] on div "Informations concernant votre demande" at bounding box center [382, 215] width 422 height 38
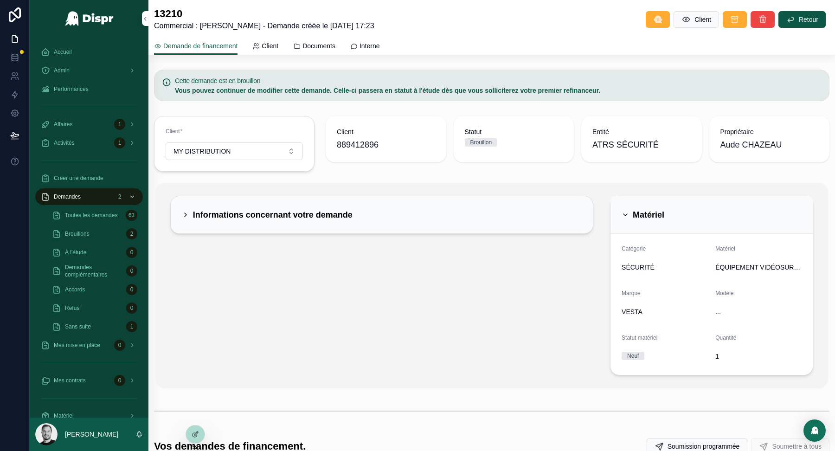
click at [567, 216] on div "Informations concernant votre demande" at bounding box center [382, 214] width 400 height 15
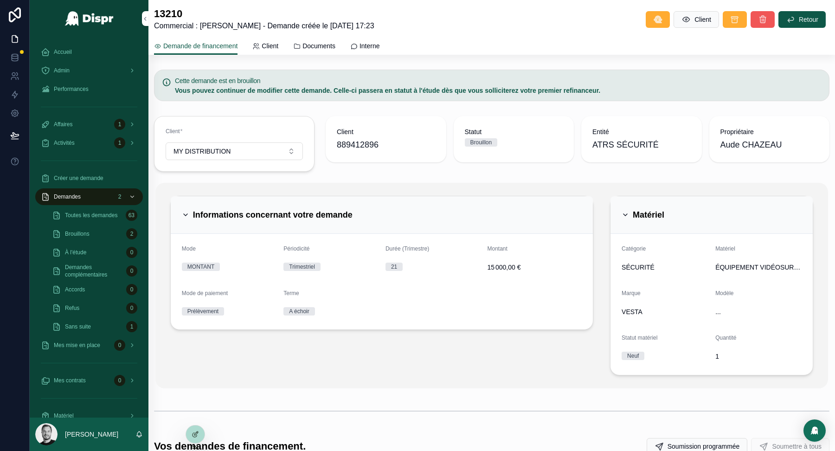
click at [764, 17] on icon "scrollable content" at bounding box center [762, 19] width 9 height 9
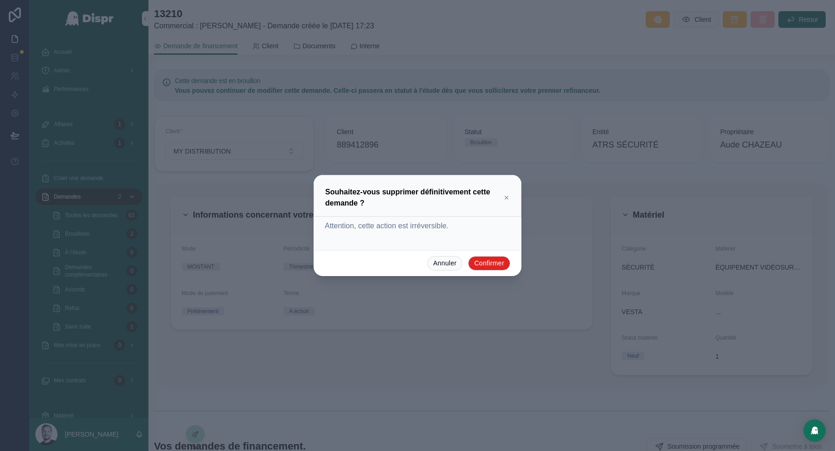
click at [483, 262] on button "Confirmer" at bounding box center [489, 263] width 42 height 15
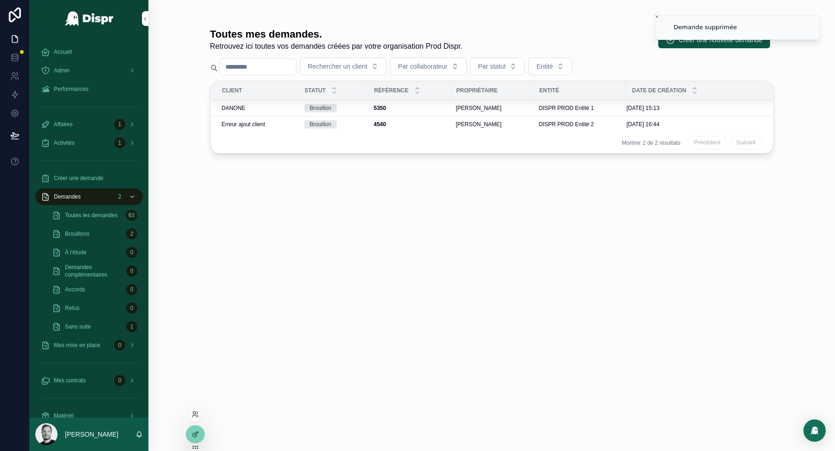
click at [196, 409] on div at bounding box center [195, 414] width 15 height 15
click at [196, 412] on icon at bounding box center [195, 413] width 7 height 7
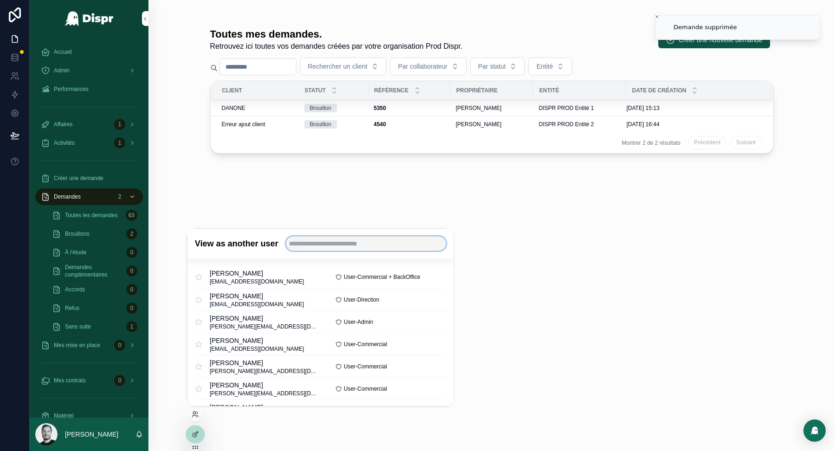
click at [337, 238] on input "text" at bounding box center [365, 243] width 160 height 15
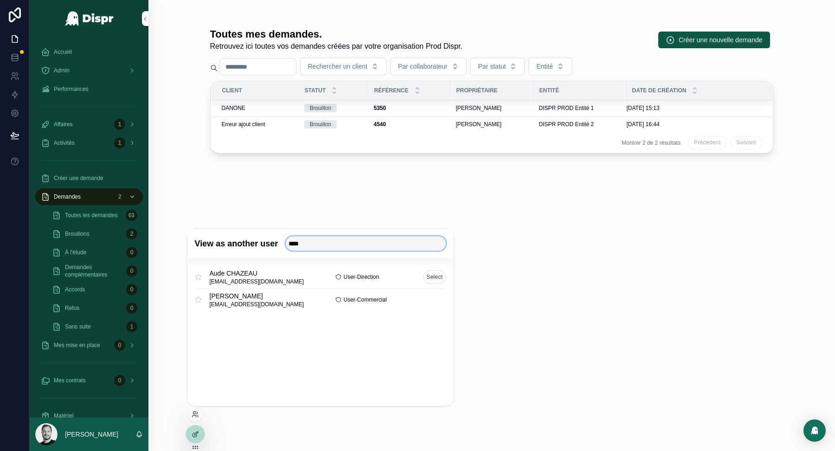
type input "****"
click at [430, 276] on button "Select" at bounding box center [434, 276] width 23 height 13
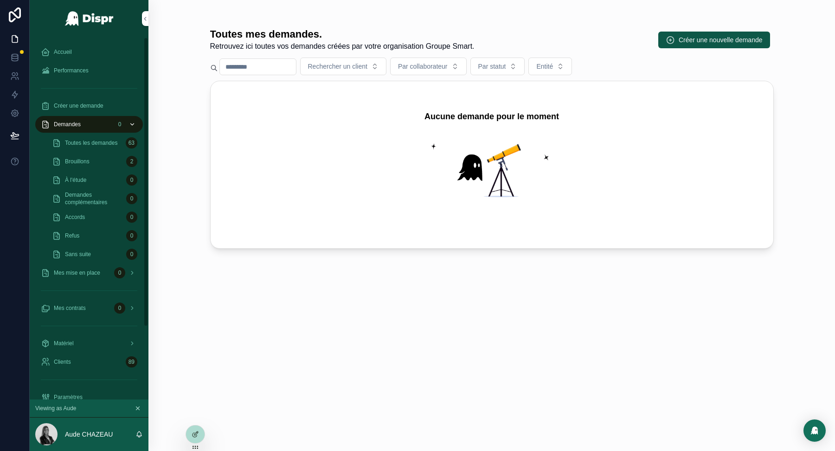
click at [89, 125] on div "Demandes 0" at bounding box center [89, 124] width 96 height 15
click at [91, 106] on span "Créer une demande" at bounding box center [79, 105] width 50 height 7
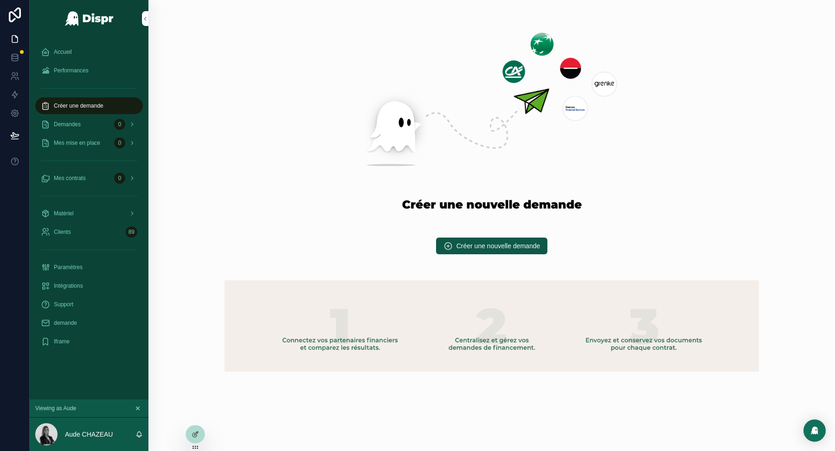
click at [486, 254] on div "Créer une nouvelle demande" at bounding box center [492, 246] width 672 height 24
click at [475, 247] on span "Créer une nouvelle demande" at bounding box center [498, 245] width 84 height 9
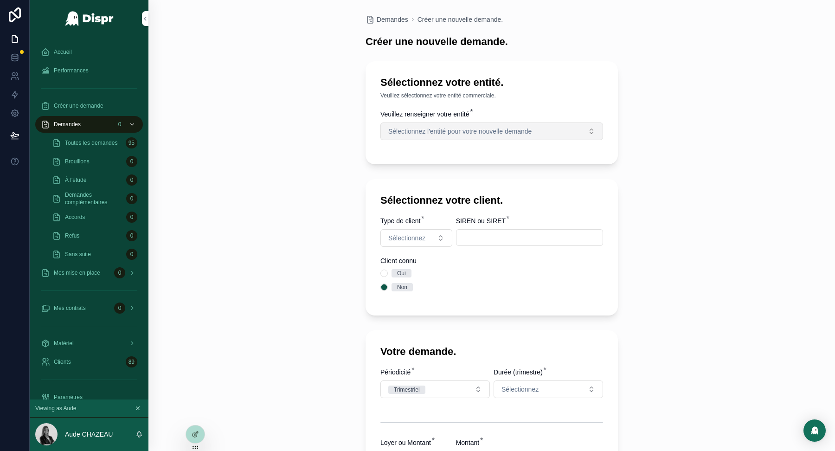
click at [439, 132] on span "Sélectionnez l'entité pour votre nouvelle demande" at bounding box center [459, 131] width 143 height 9
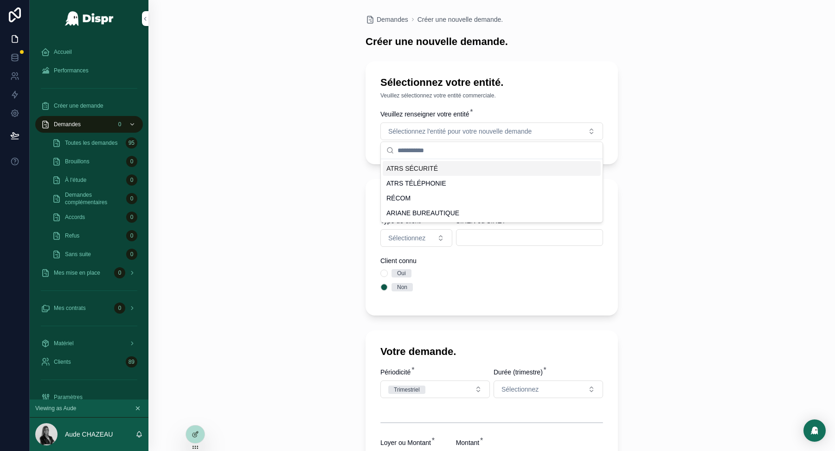
click at [429, 167] on span "ATRS SÉCURITÉ" at bounding box center [411, 168] width 51 height 9
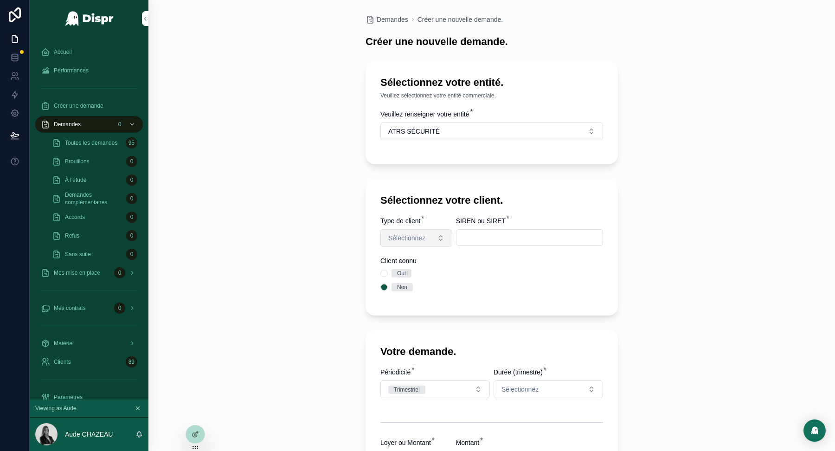
click at [419, 240] on span "Sélectionnez" at bounding box center [406, 237] width 37 height 9
click at [410, 290] on div "Entreprise" at bounding box center [416, 288] width 111 height 14
click at [480, 237] on input "scrollable content" at bounding box center [529, 237] width 146 height 13
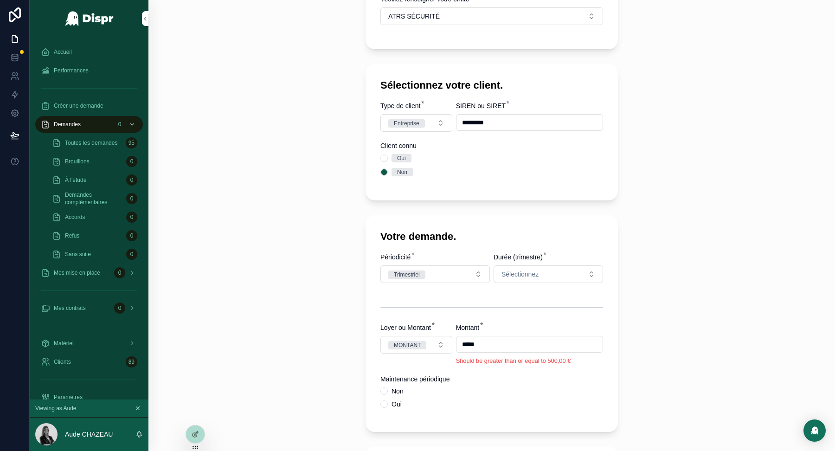
scroll to position [133, 0]
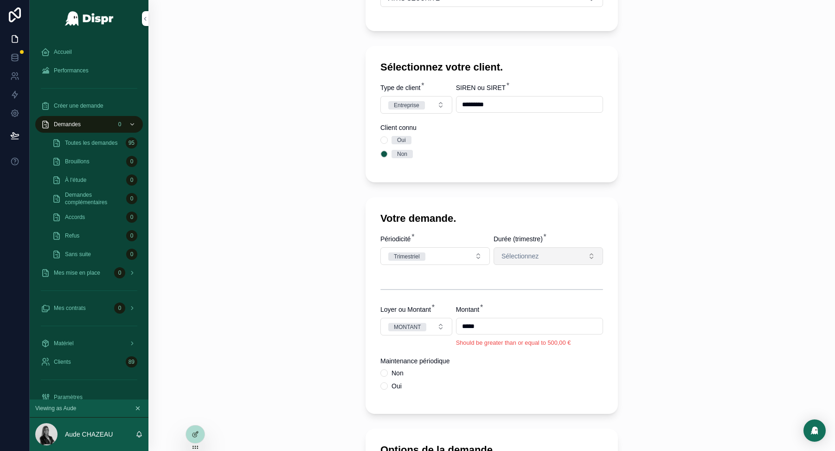
type input "*********"
click at [553, 248] on button "Sélectionnez" at bounding box center [548, 256] width 109 height 18
type input "*"
type input "**"
click at [529, 293] on div "21" at bounding box center [548, 292] width 111 height 14
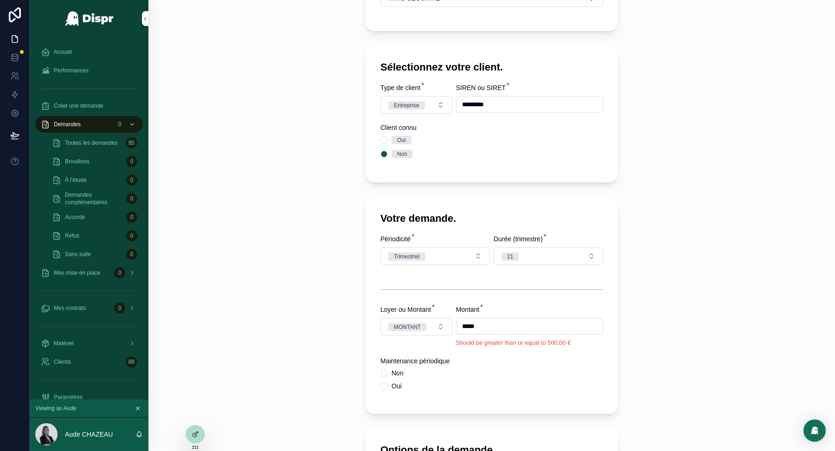
click at [463, 325] on input "*****" at bounding box center [529, 326] width 146 height 13
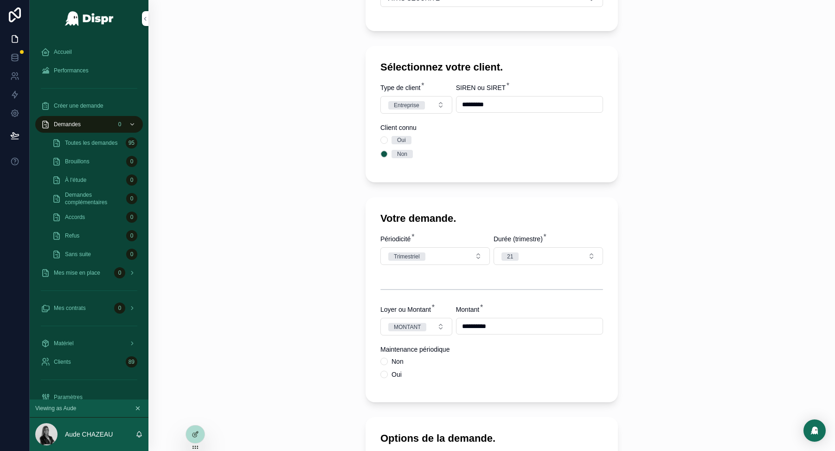
type input "**********"
click at [384, 365] on button "Non" at bounding box center [383, 361] width 7 height 7
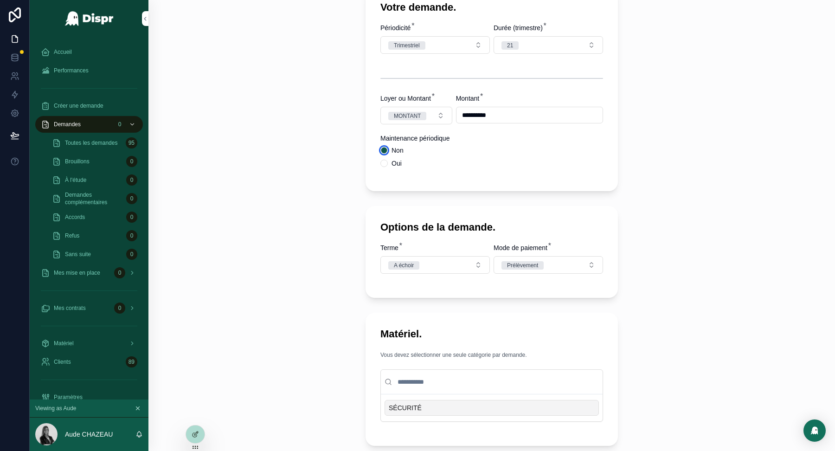
scroll to position [437, 0]
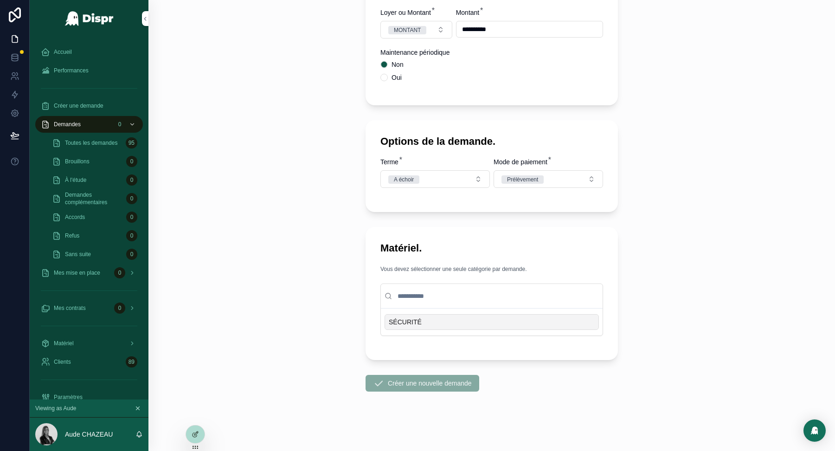
click at [423, 321] on div "SÉCURITÉ" at bounding box center [492, 322] width 214 height 16
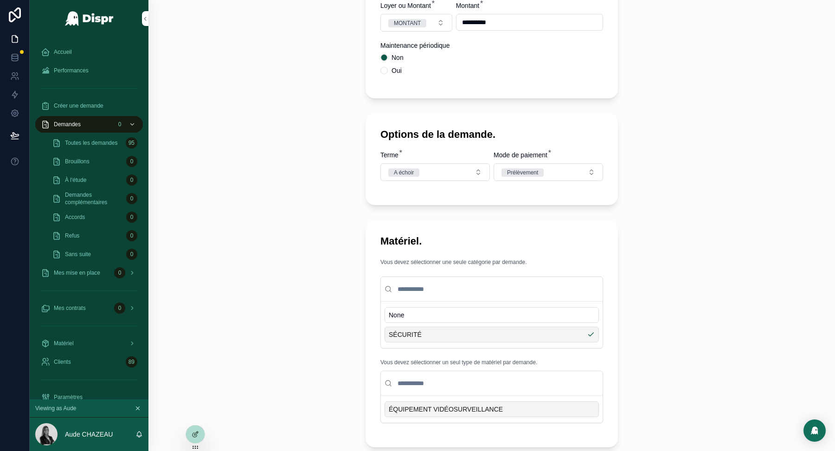
click at [419, 414] on span "ÉQUIPEMENT VIDÉOSURVEILLANCE" at bounding box center [446, 408] width 114 height 9
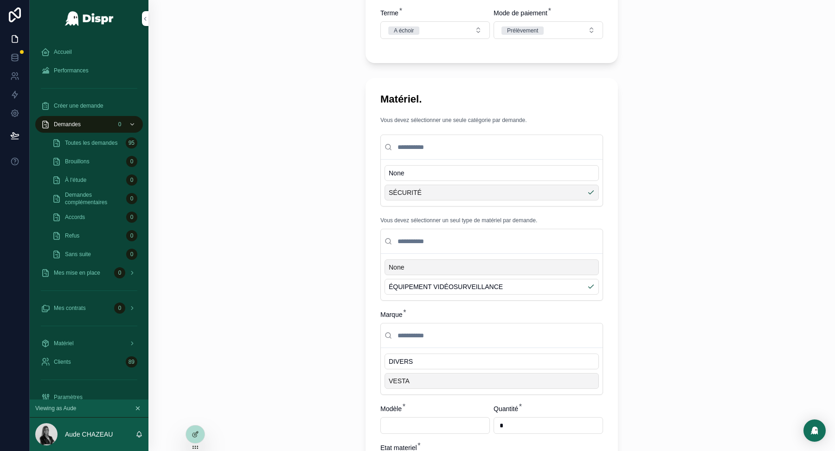
click at [394, 385] on span "VESTA" at bounding box center [399, 380] width 21 height 9
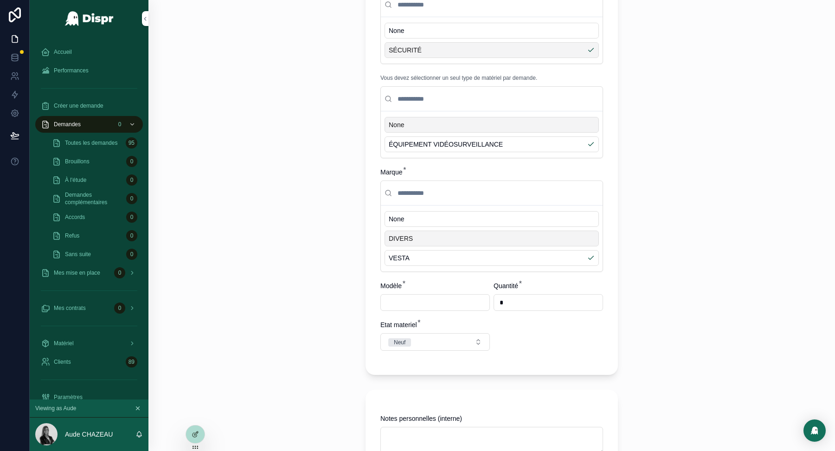
click at [390, 309] on input "scrollable content" at bounding box center [435, 302] width 109 height 13
type input "***"
click at [311, 321] on div "**********" at bounding box center [491, 225] width 686 height 451
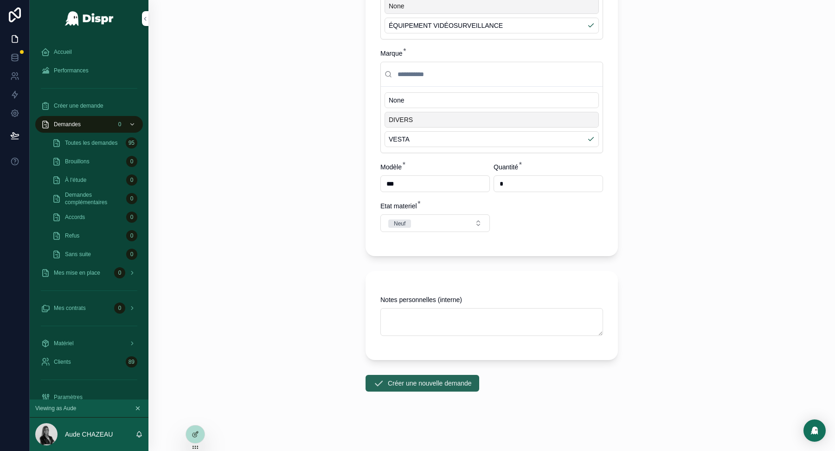
click at [391, 383] on button "Créer une nouvelle demande" at bounding box center [422, 383] width 114 height 17
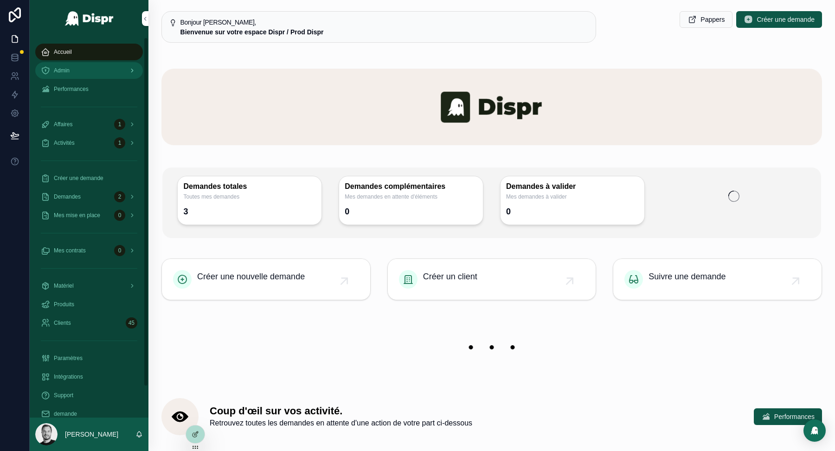
click at [88, 74] on div "Admin" at bounding box center [89, 70] width 96 height 15
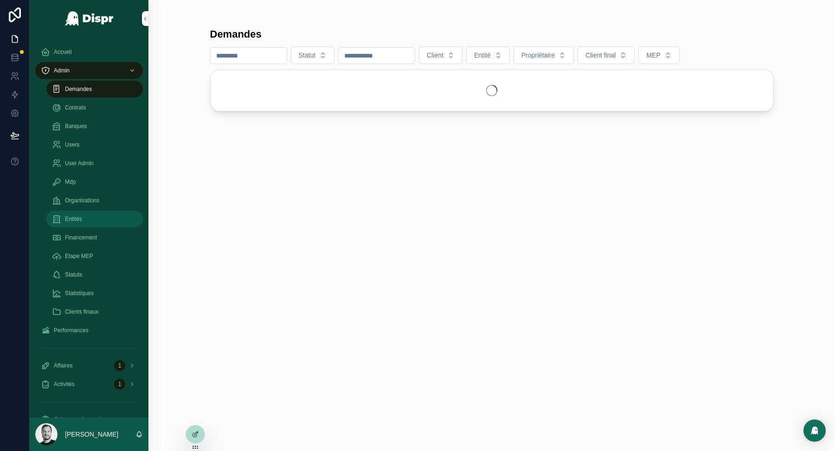
click at [94, 221] on div "Entités" at bounding box center [94, 219] width 85 height 15
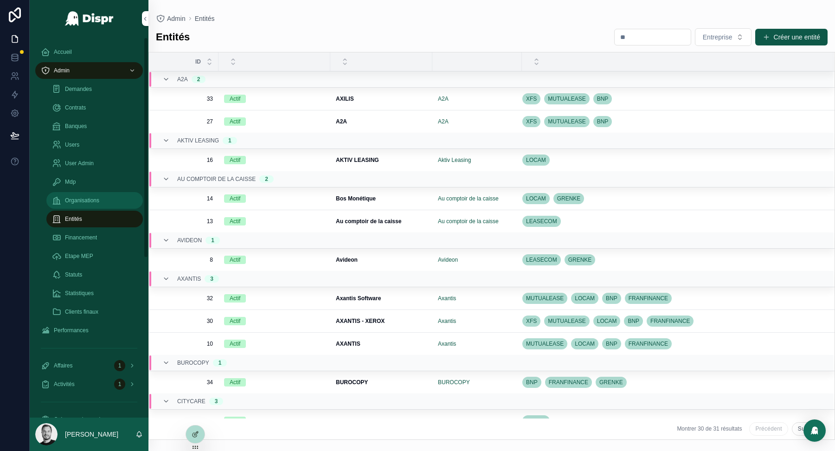
click at [94, 201] on span "Organisations" at bounding box center [82, 200] width 34 height 7
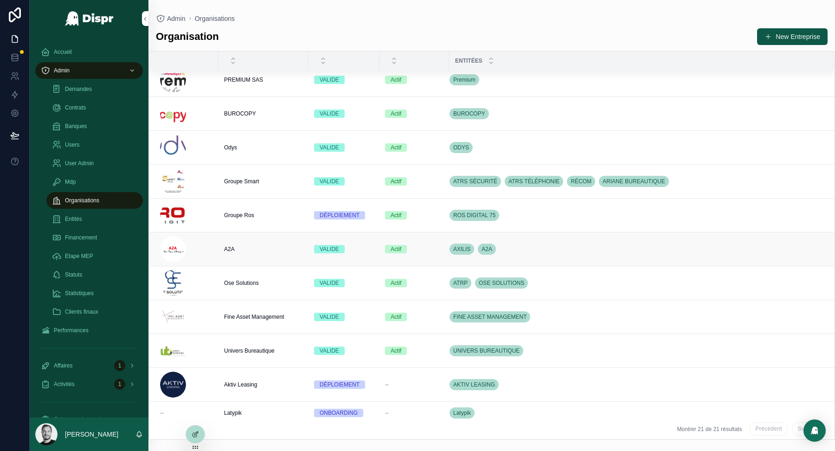
scroll to position [7, 0]
click at [249, 179] on span "Groupe Smart" at bounding box center [241, 181] width 35 height 7
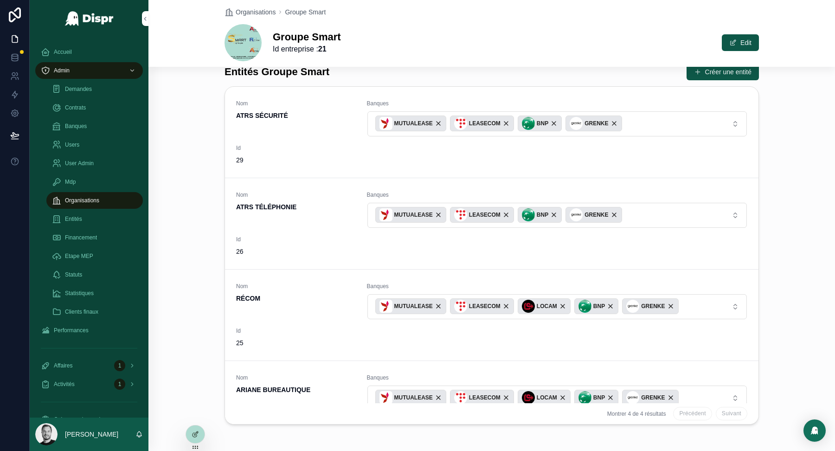
scroll to position [722, 0]
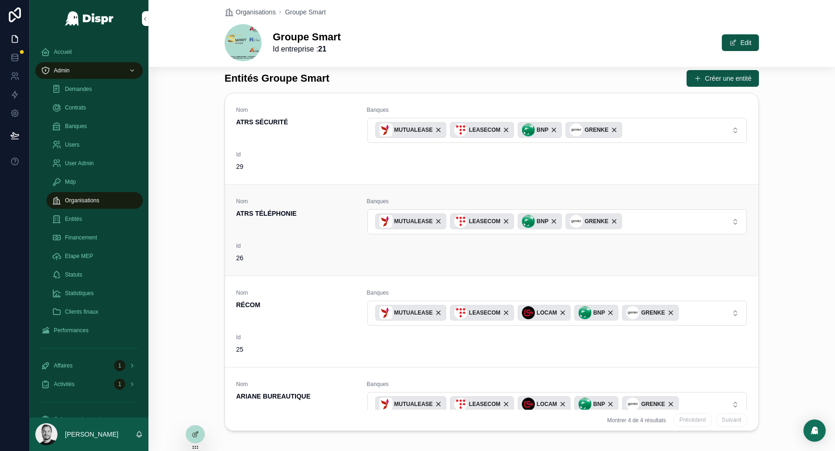
click at [268, 217] on strong "ATRS TÉLÉPHONIE" at bounding box center [266, 213] width 60 height 7
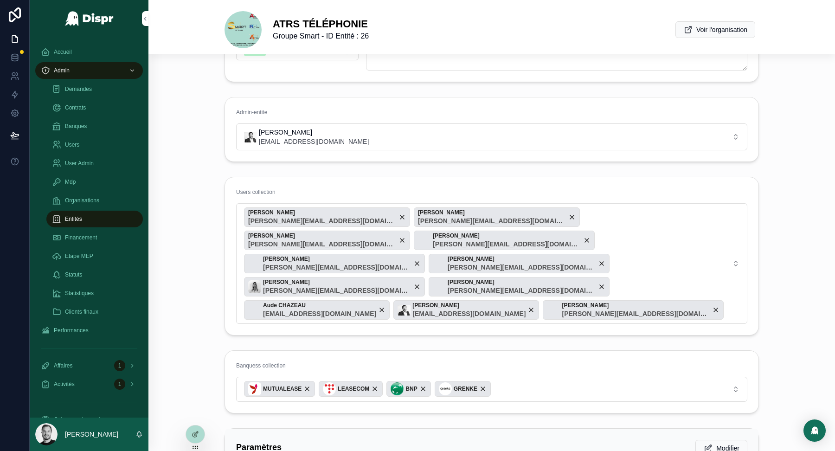
scroll to position [50, 0]
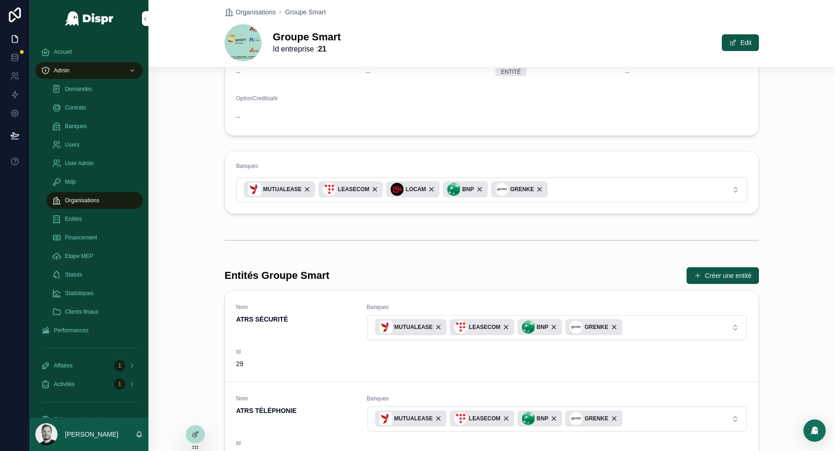
scroll to position [530, 0]
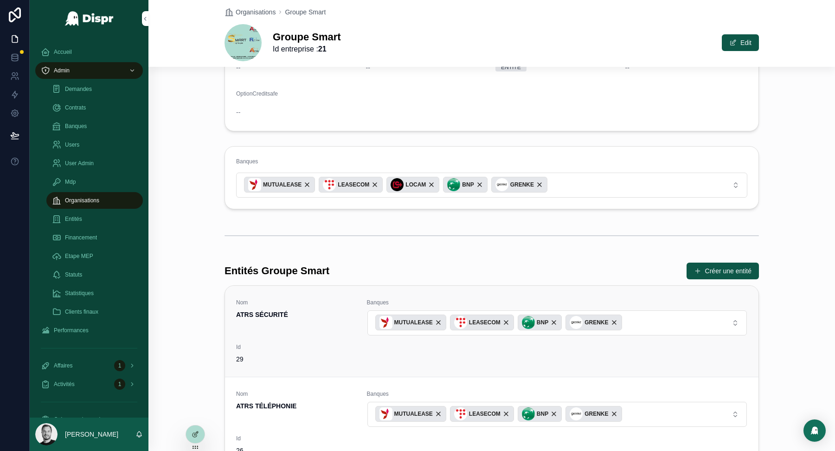
click at [272, 317] on strong "ATRS SÉCURITÉ" at bounding box center [262, 314] width 52 height 7
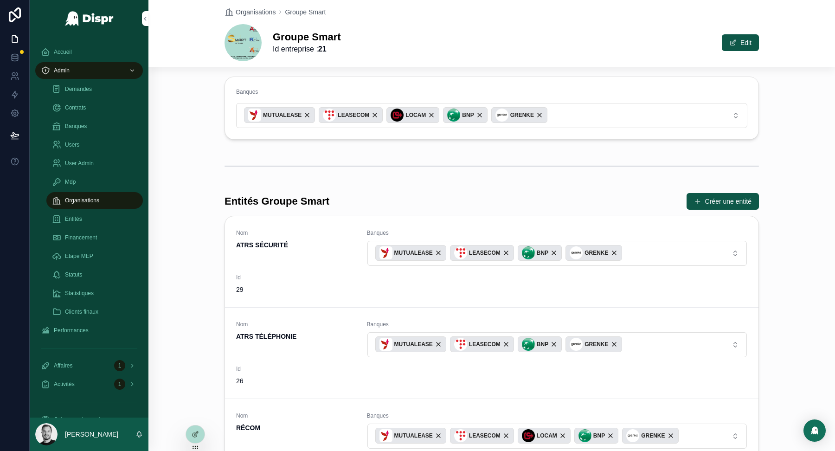
scroll to position [632, 0]
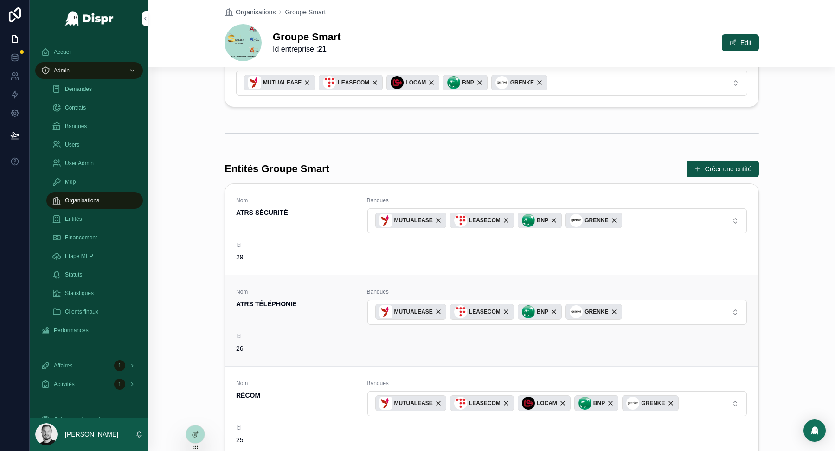
click at [280, 303] on div "Nom ATRS TÉLÉPHONIE" at bounding box center [296, 298] width 120 height 20
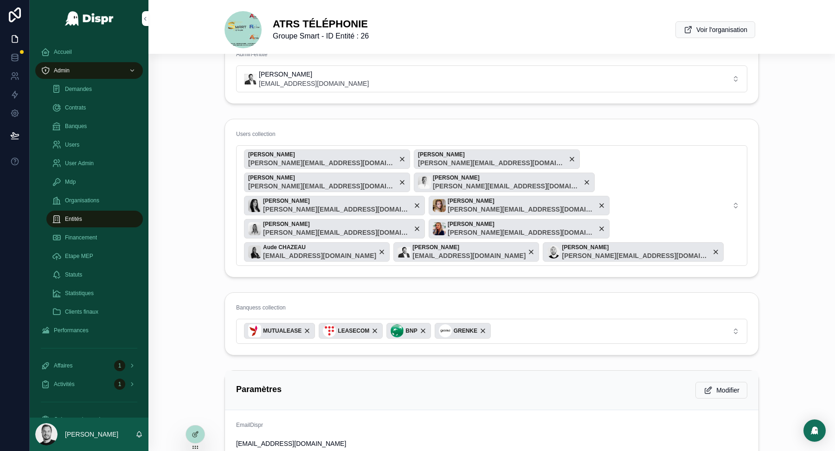
scroll to position [103, 0]
